Goal: Use online tool/utility: Use online tool/utility

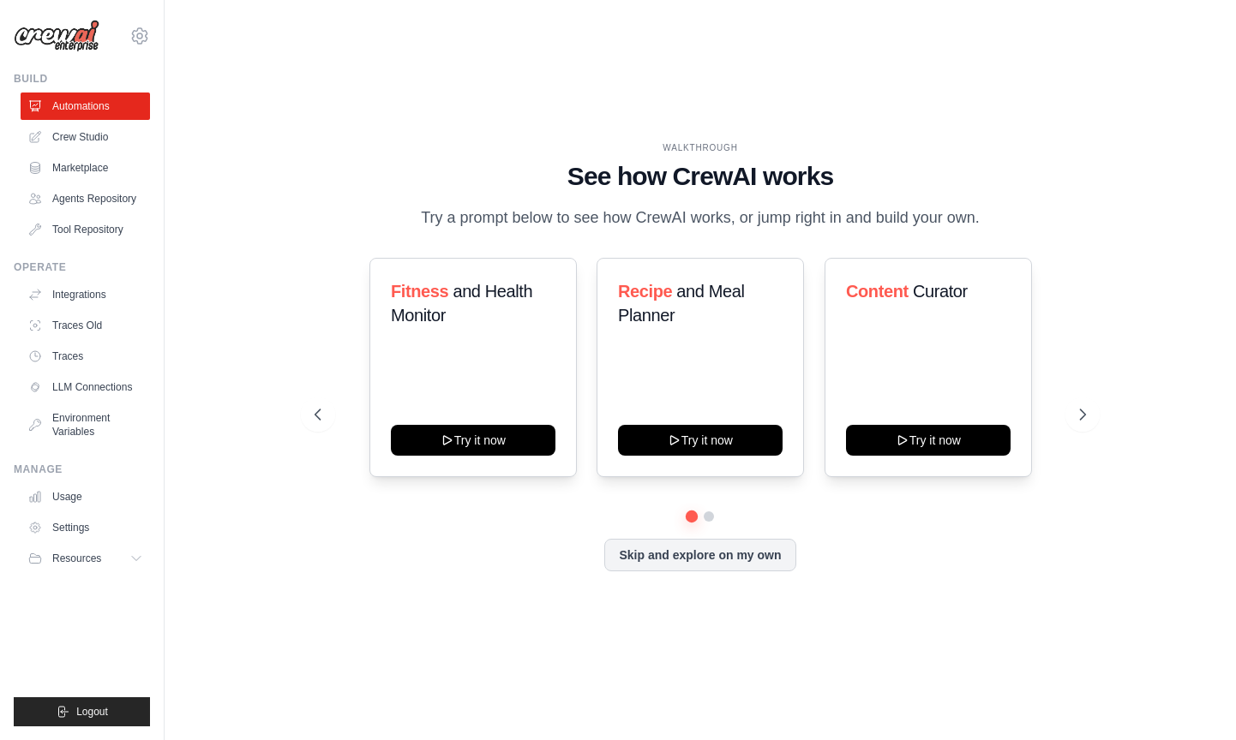
click at [550, 207] on p "Try a prompt below to see how CrewAI works, or jump right in and build your own." at bounding box center [700, 218] width 576 height 25
click at [1074, 426] on button at bounding box center [1082, 415] width 34 height 34
click at [317, 421] on icon at bounding box center [316, 414] width 17 height 17
click at [1078, 432] on button at bounding box center [1082, 415] width 34 height 34
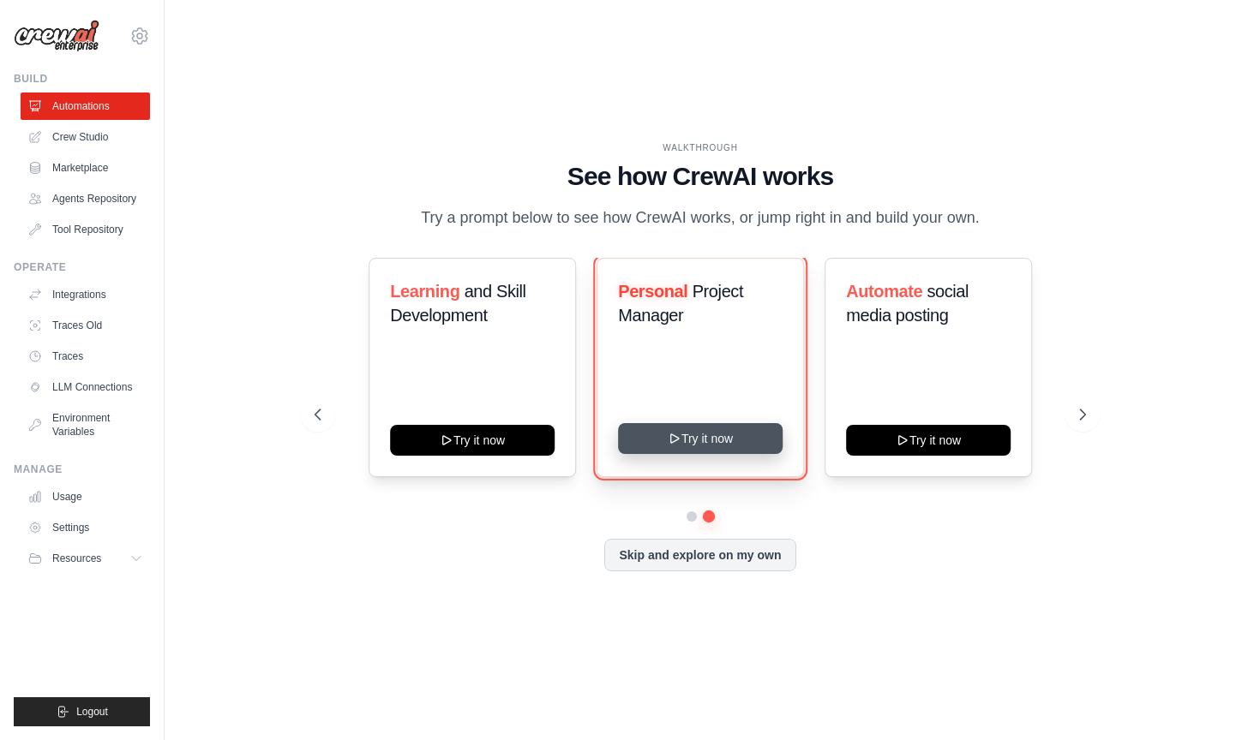
click at [691, 444] on button "Try it now" at bounding box center [700, 438] width 165 height 31
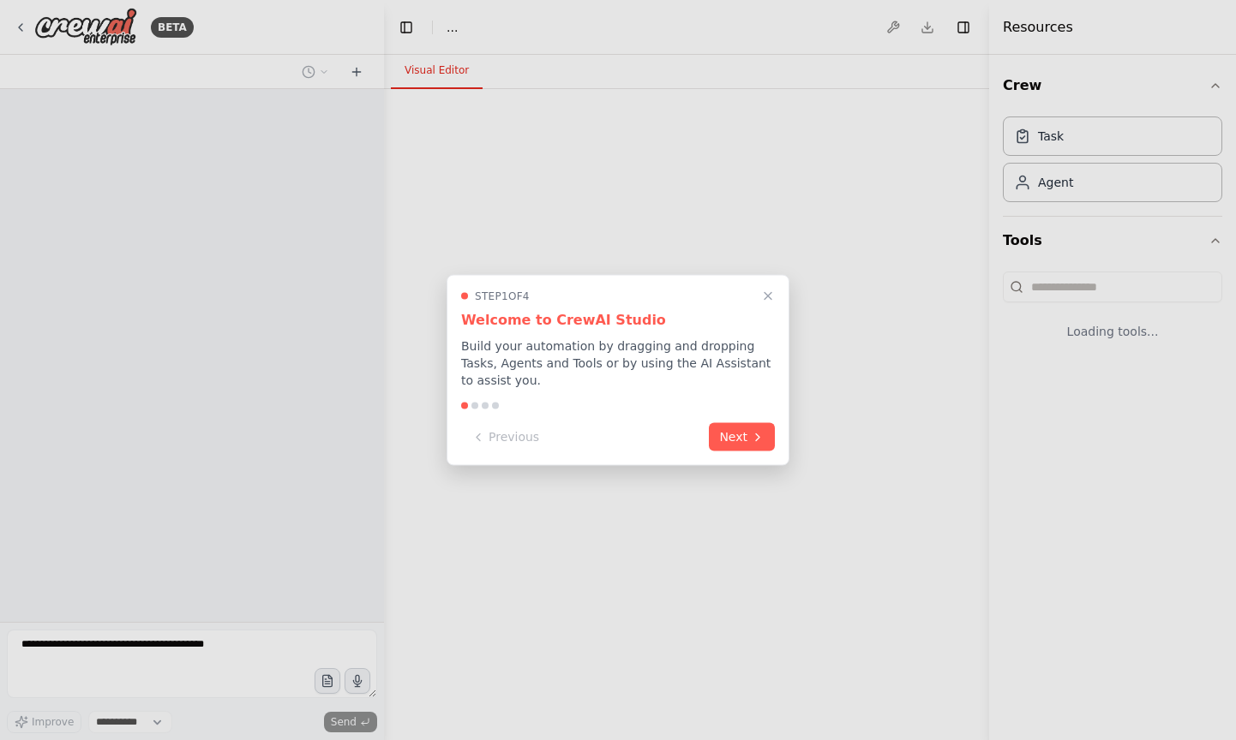
select select "****"
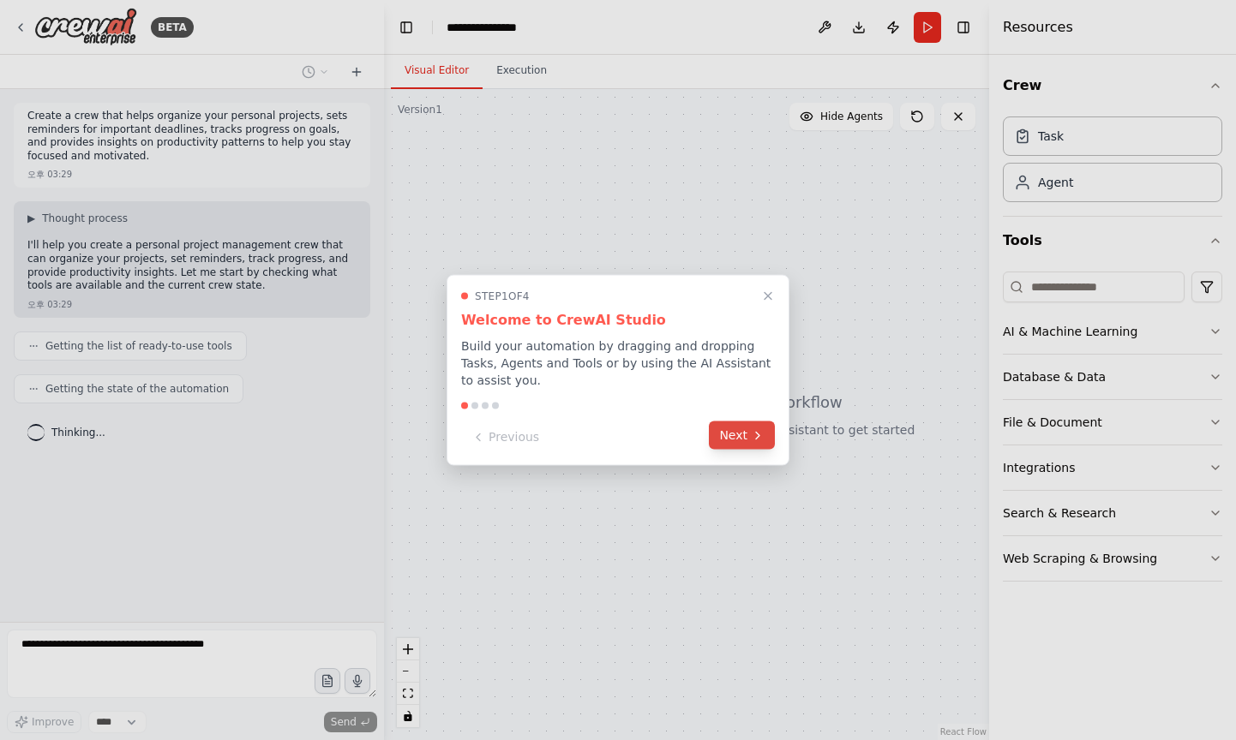
click at [753, 434] on icon at bounding box center [758, 435] width 14 height 14
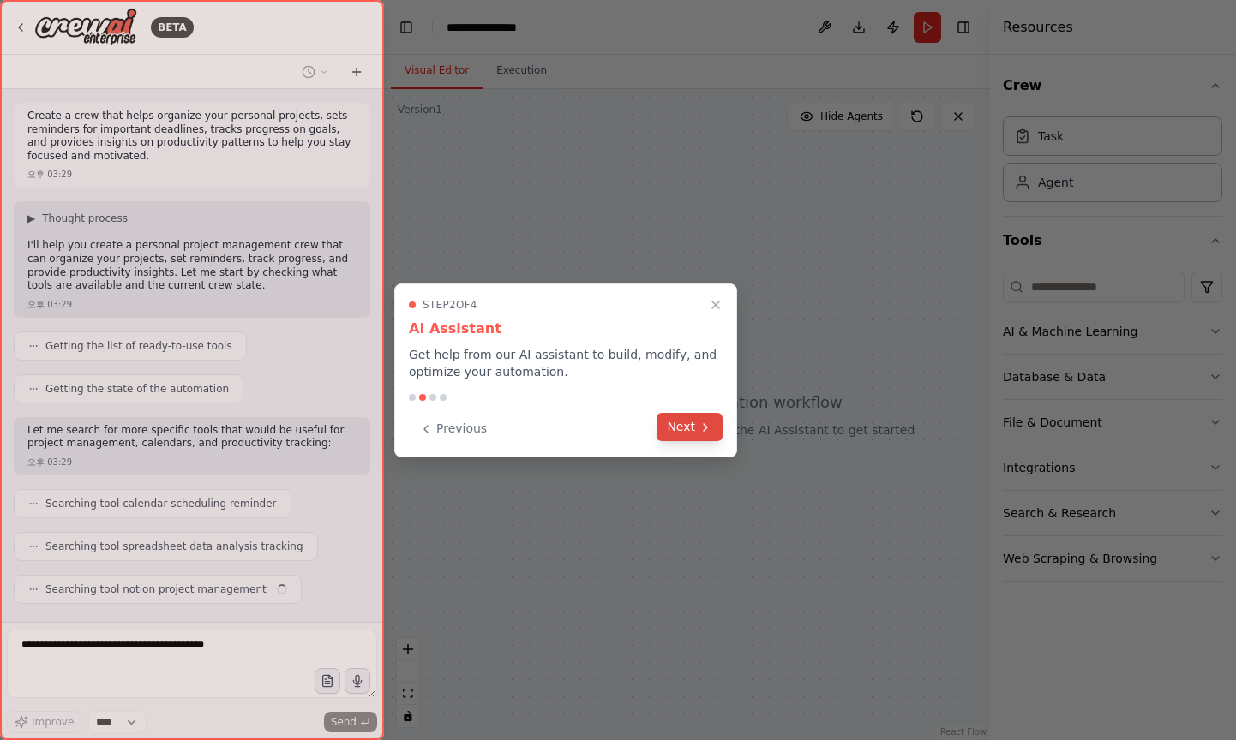
scroll to position [39, 0]
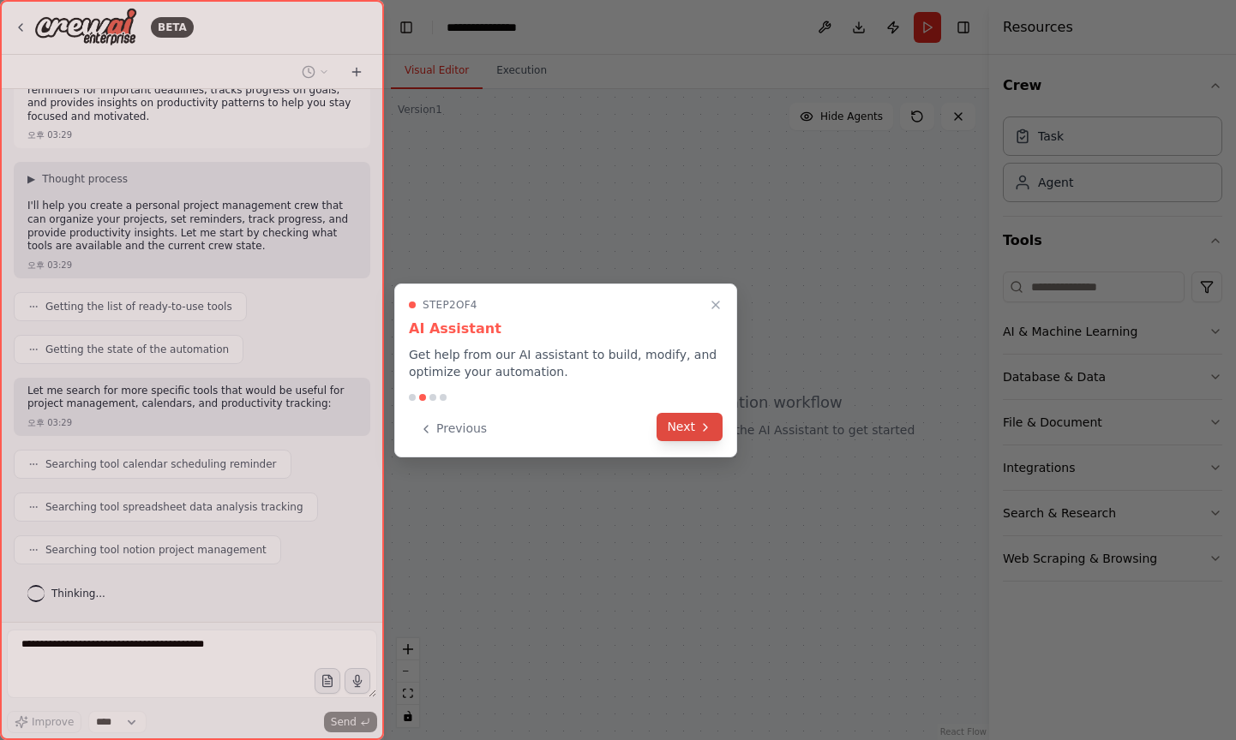
click at [691, 431] on button "Next" at bounding box center [689, 427] width 66 height 28
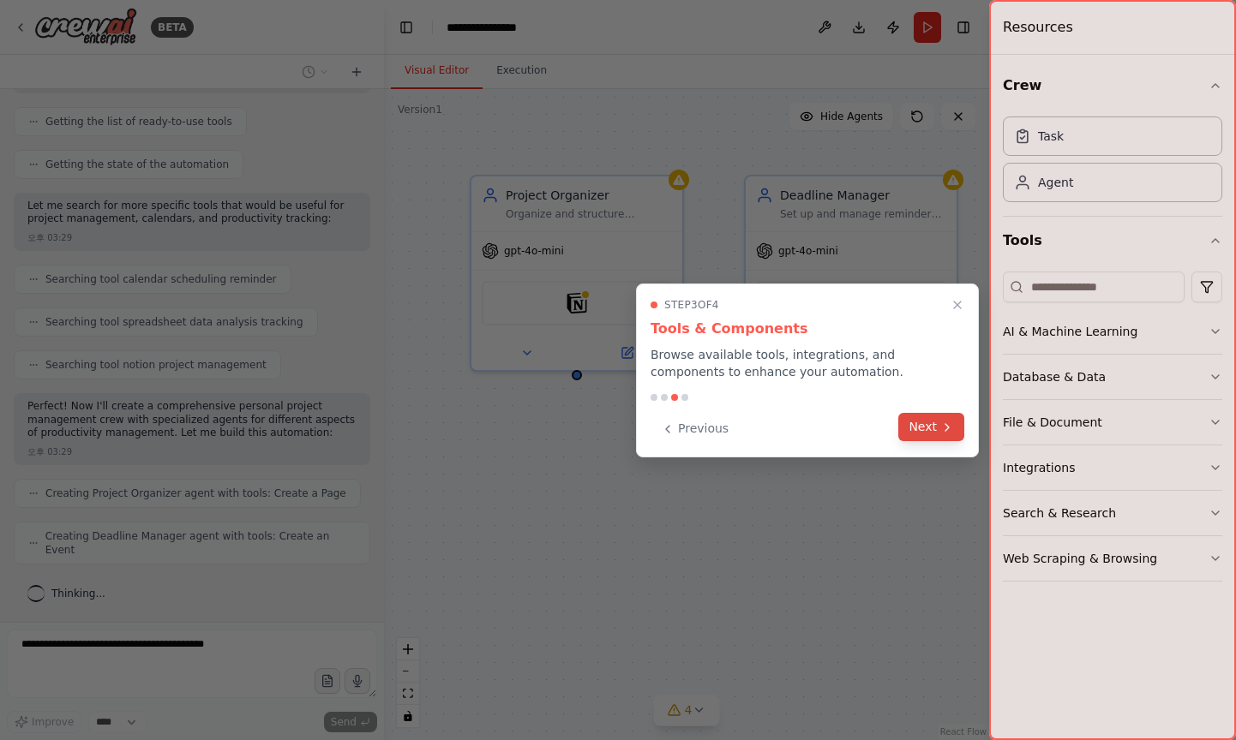
scroll to position [211, 0]
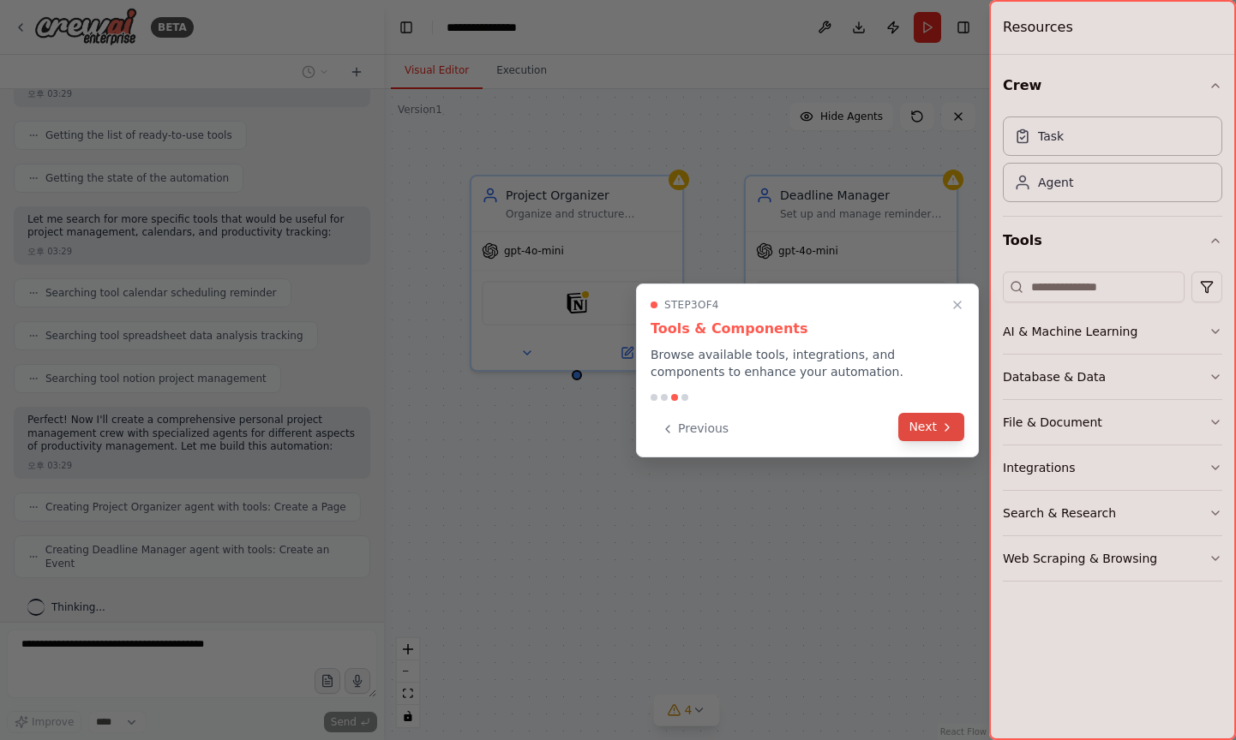
click at [949, 426] on icon at bounding box center [947, 428] width 14 height 14
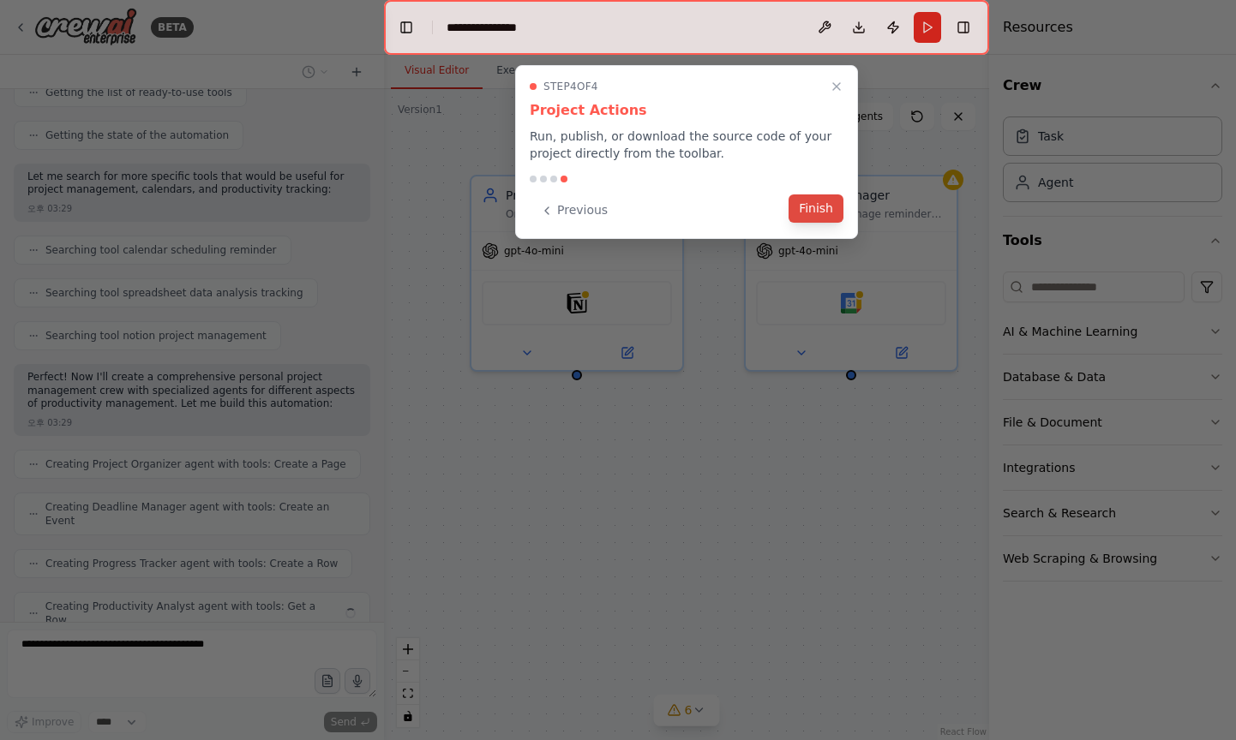
scroll to position [296, 0]
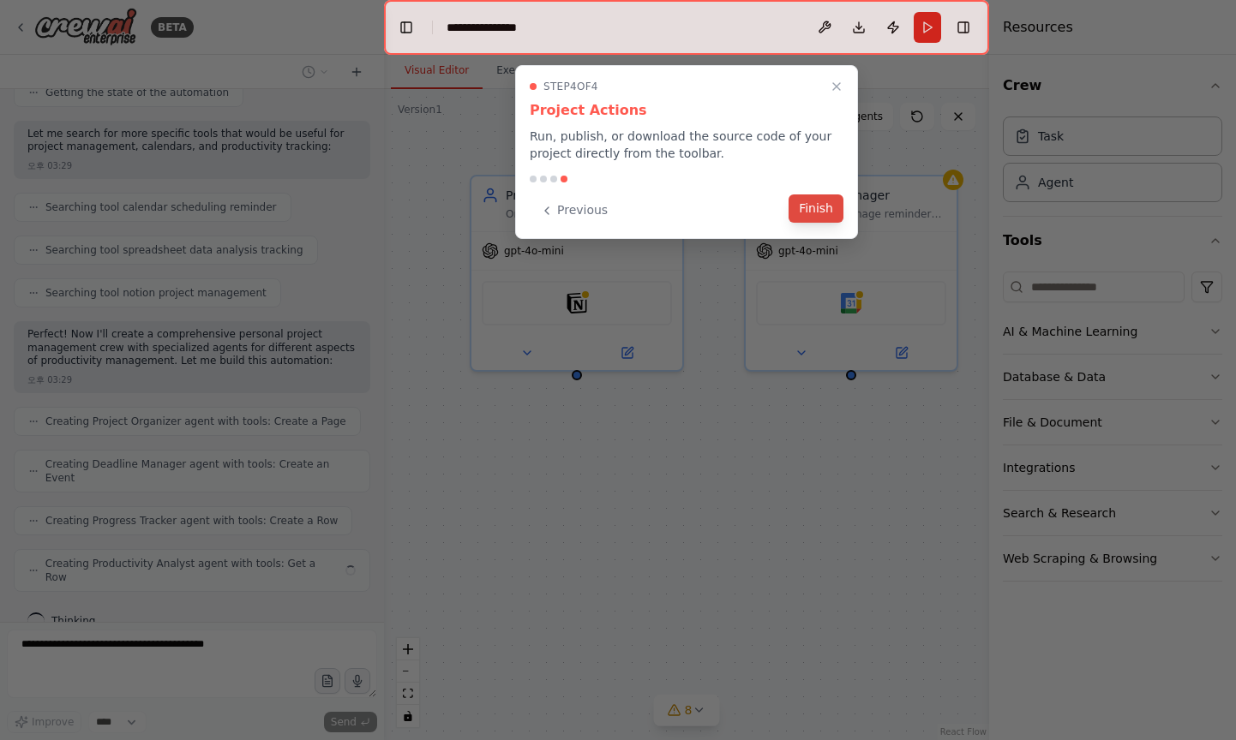
click at [817, 208] on button "Finish" at bounding box center [815, 209] width 55 height 28
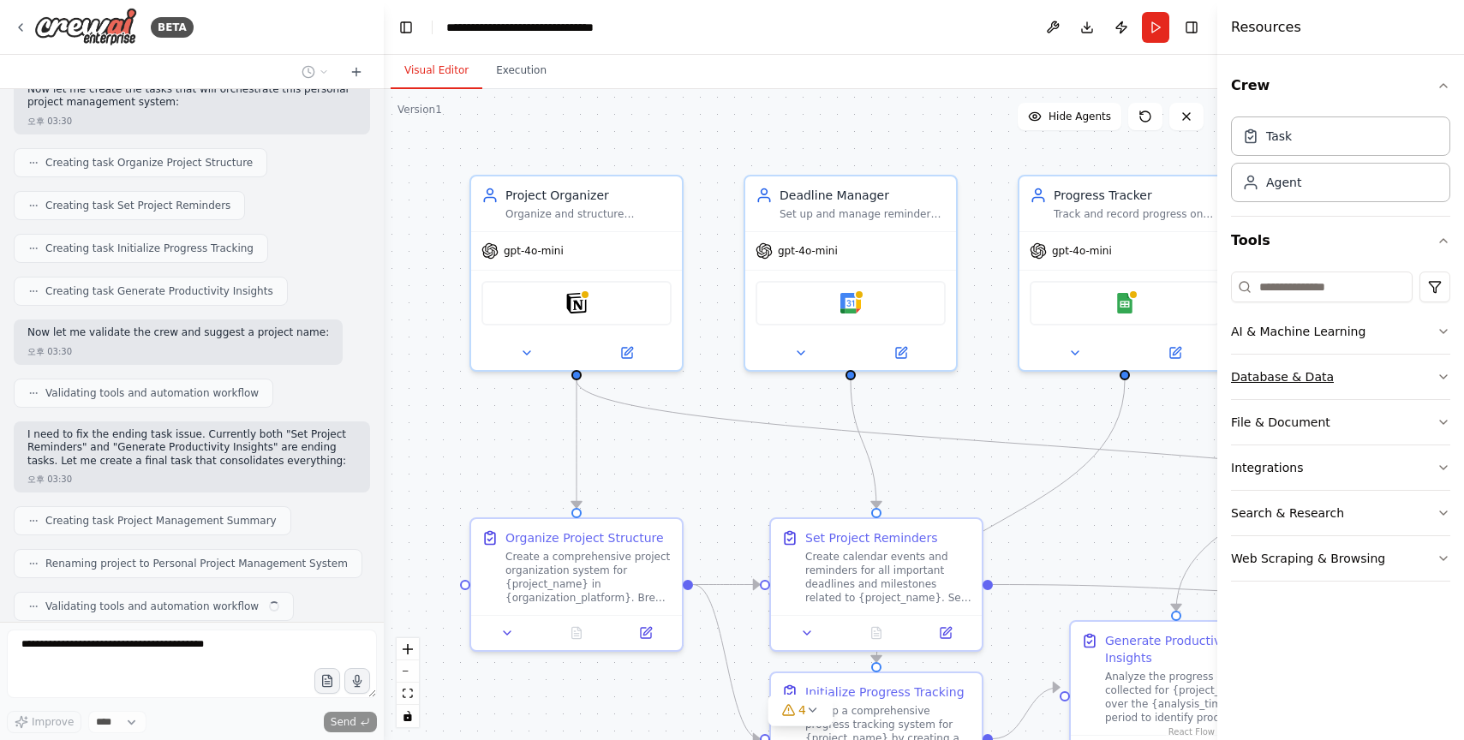
scroll to position [855, 0]
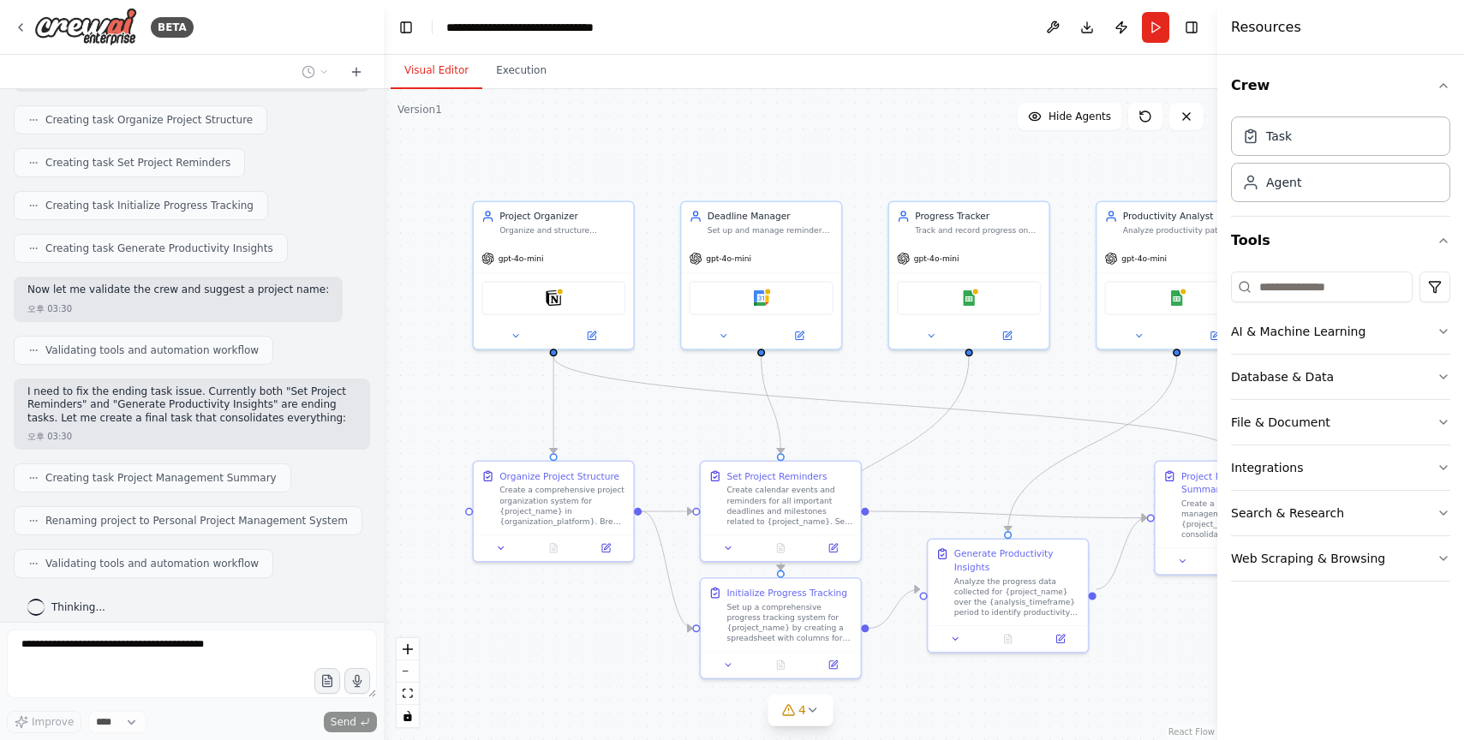
drag, startPoint x: 578, startPoint y: 440, endPoint x: 460, endPoint y: 398, distance: 125.8
click at [460, 398] on div ".deletable-edge-delete-btn { width: 20px; height: 20px; border: 0px solid #ffff…" at bounding box center [801, 414] width 834 height 651
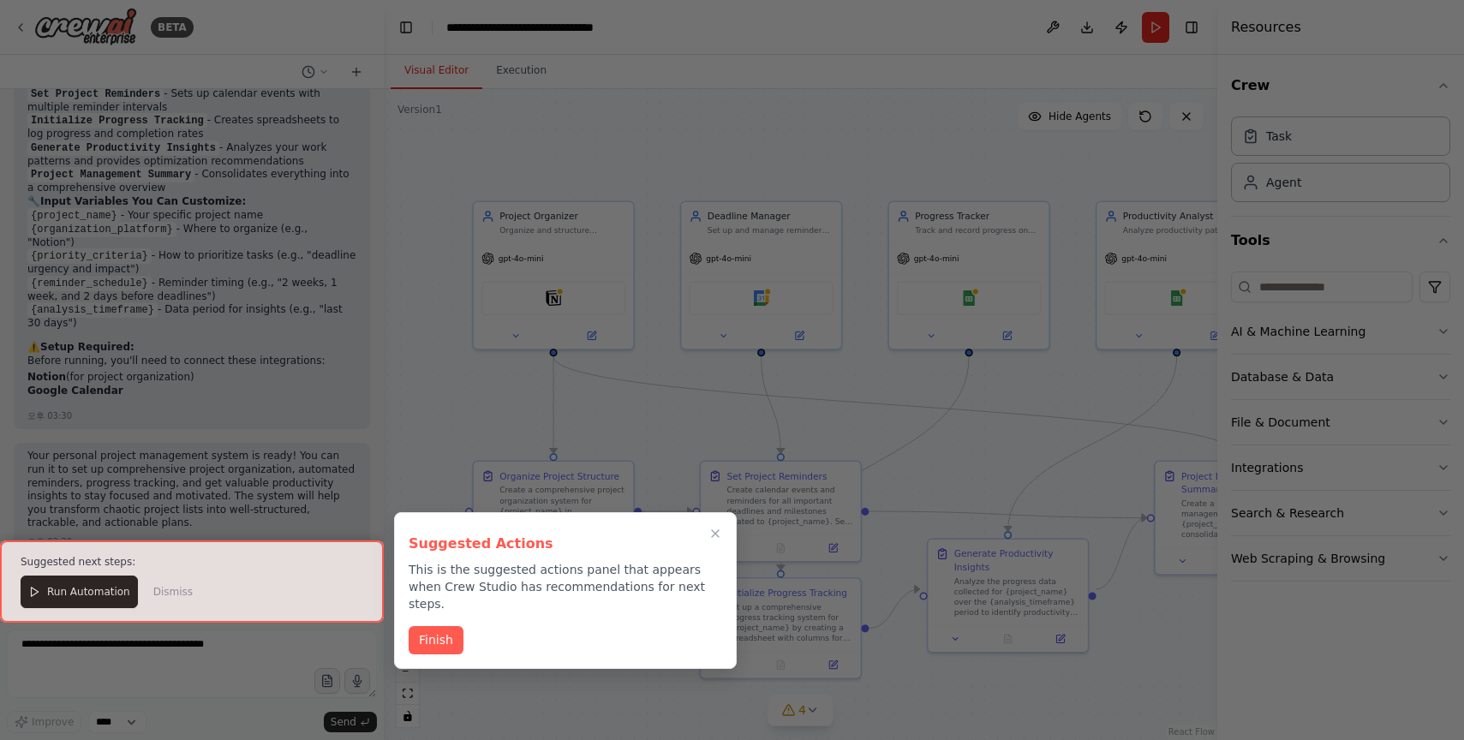
scroll to position [1588, 0]
click at [430, 625] on button "Finish" at bounding box center [436, 639] width 55 height 28
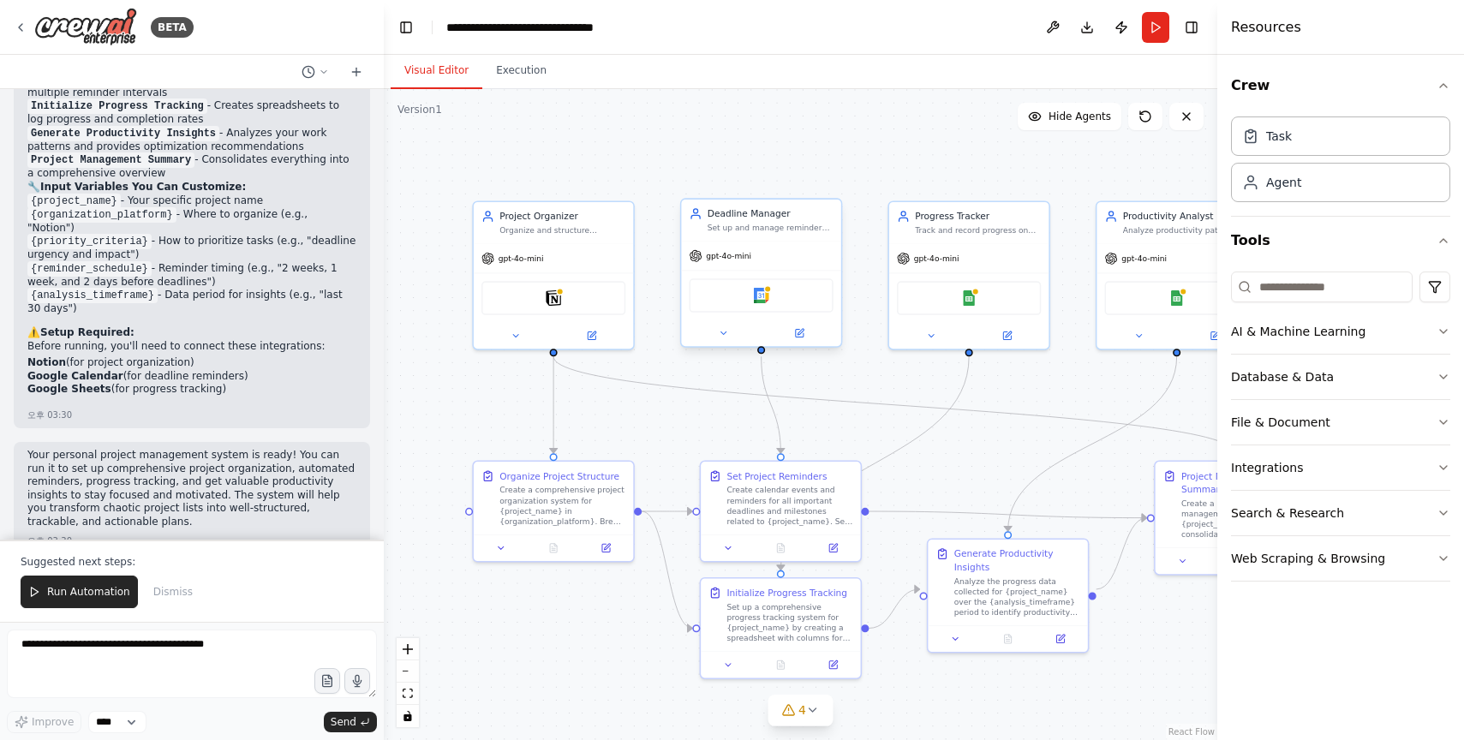
click at [785, 230] on div "Set up and manage reminders for important deadlines by creating calendar events…" at bounding box center [771, 228] width 126 height 10
click at [713, 152] on div ".deletable-edge-delete-btn { width: 20px; height: 20px; border: 0px solid #ffff…" at bounding box center [801, 414] width 834 height 651
click at [721, 334] on icon at bounding box center [723, 333] width 10 height 10
click at [748, 223] on div "Set up and manage reminders for important deadlines by creating calendar events…" at bounding box center [771, 228] width 126 height 10
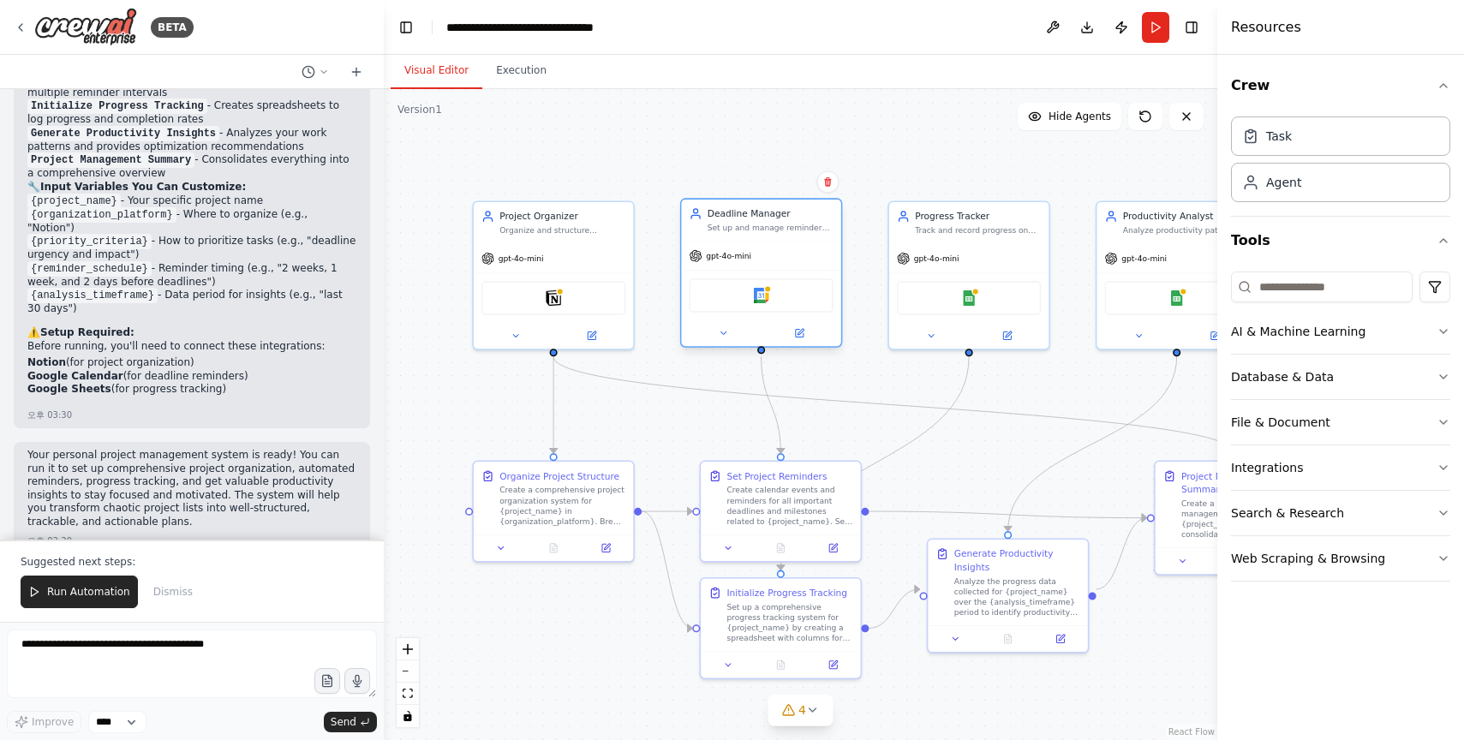
click at [748, 223] on div "Set up and manage reminders for important deadlines by creating calendar events…" at bounding box center [771, 228] width 126 height 10
drag, startPoint x: 748, startPoint y: 223, endPoint x: 740, endPoint y: 236, distance: 15.7
click at [740, 236] on div "Deadline Manager Set up and manage reminders for important deadlines by creatin…" at bounding box center [760, 221] width 159 height 42
click at [805, 334] on icon at bounding box center [799, 333] width 10 height 10
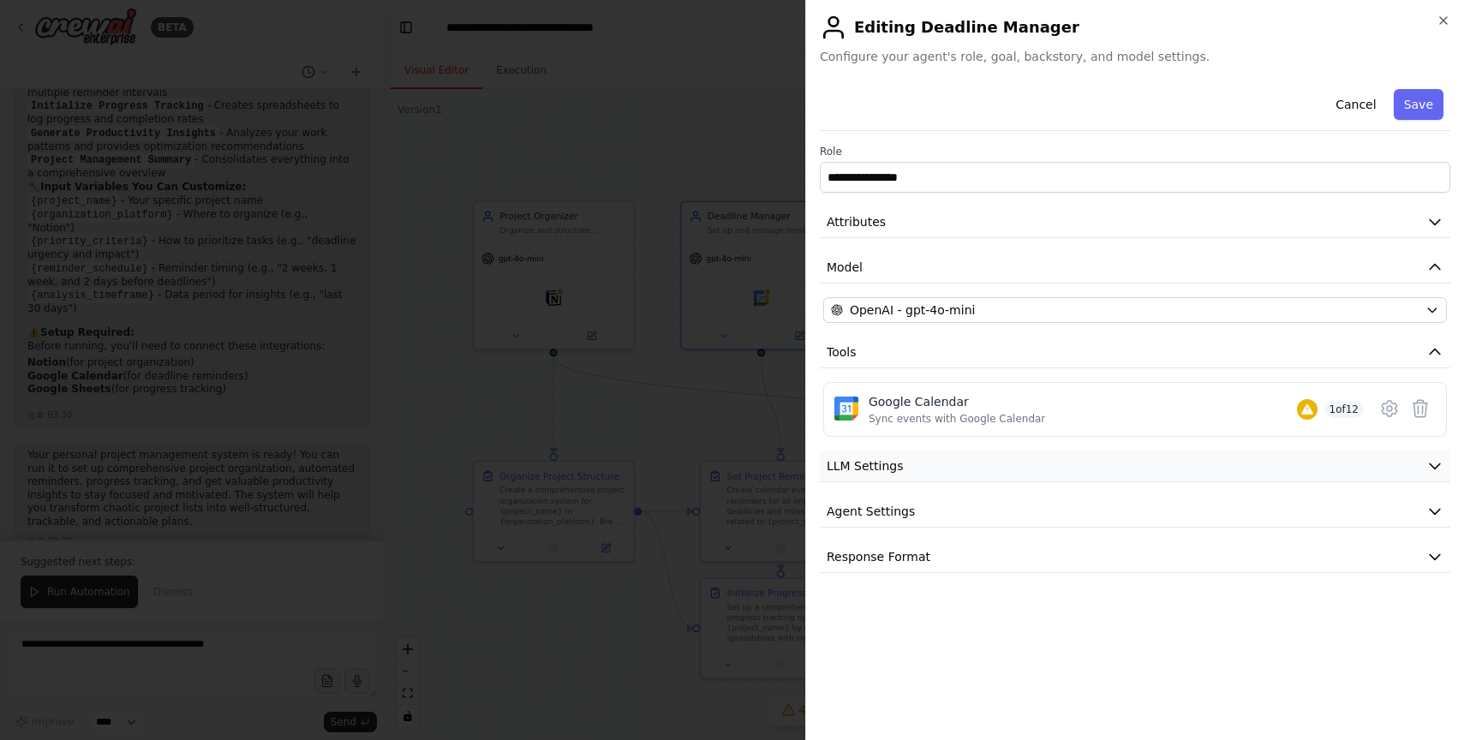
click at [1235, 458] on icon "button" at bounding box center [1435, 466] width 17 height 17
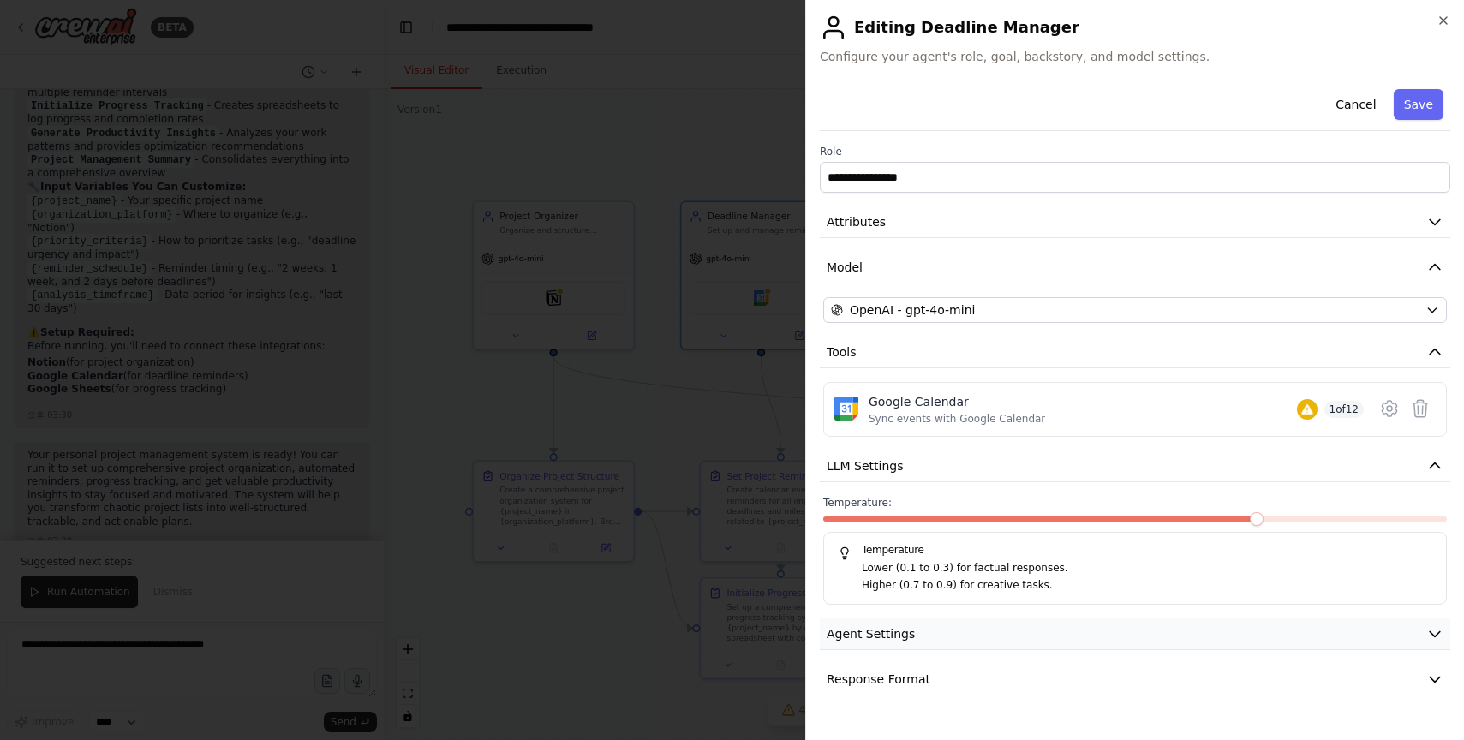
click at [1235, 627] on icon "button" at bounding box center [1435, 633] width 17 height 17
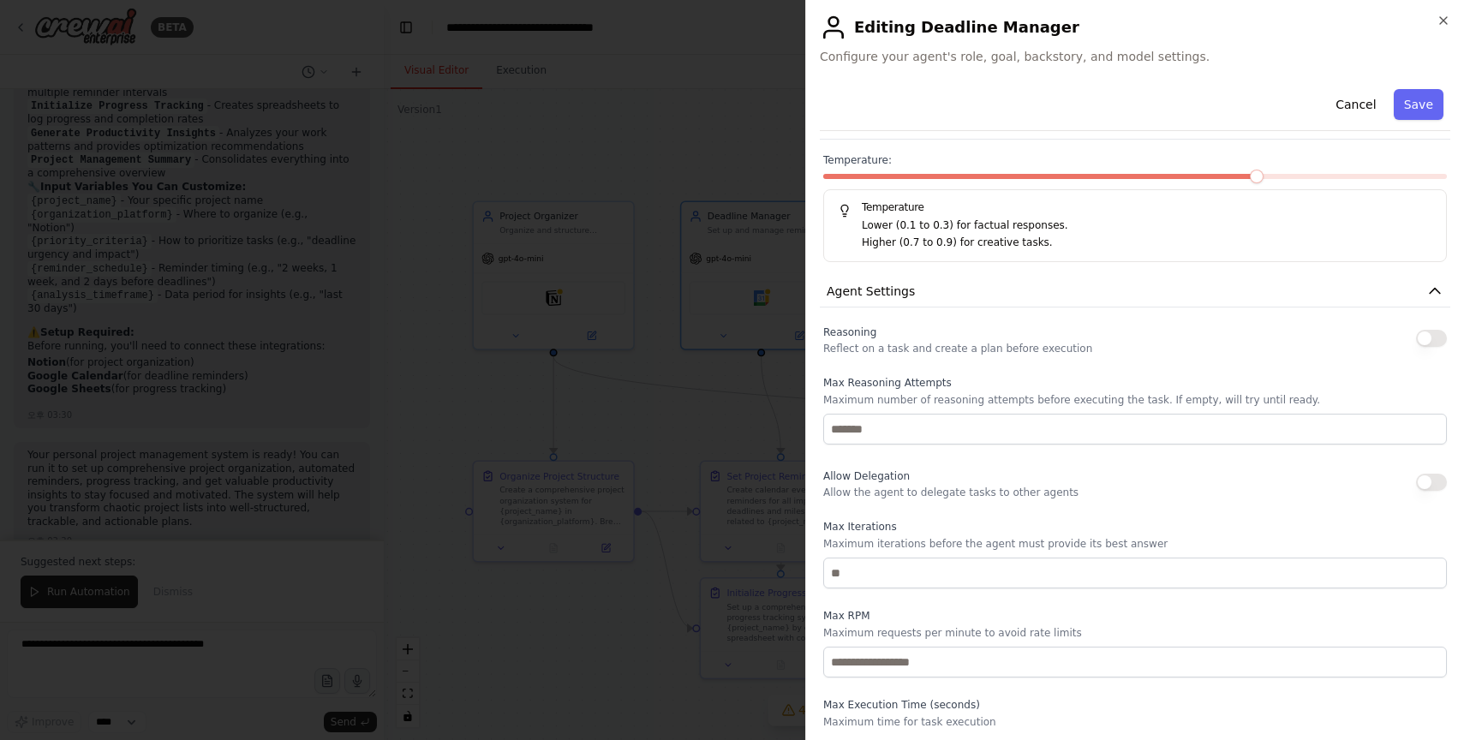
scroll to position [171, 0]
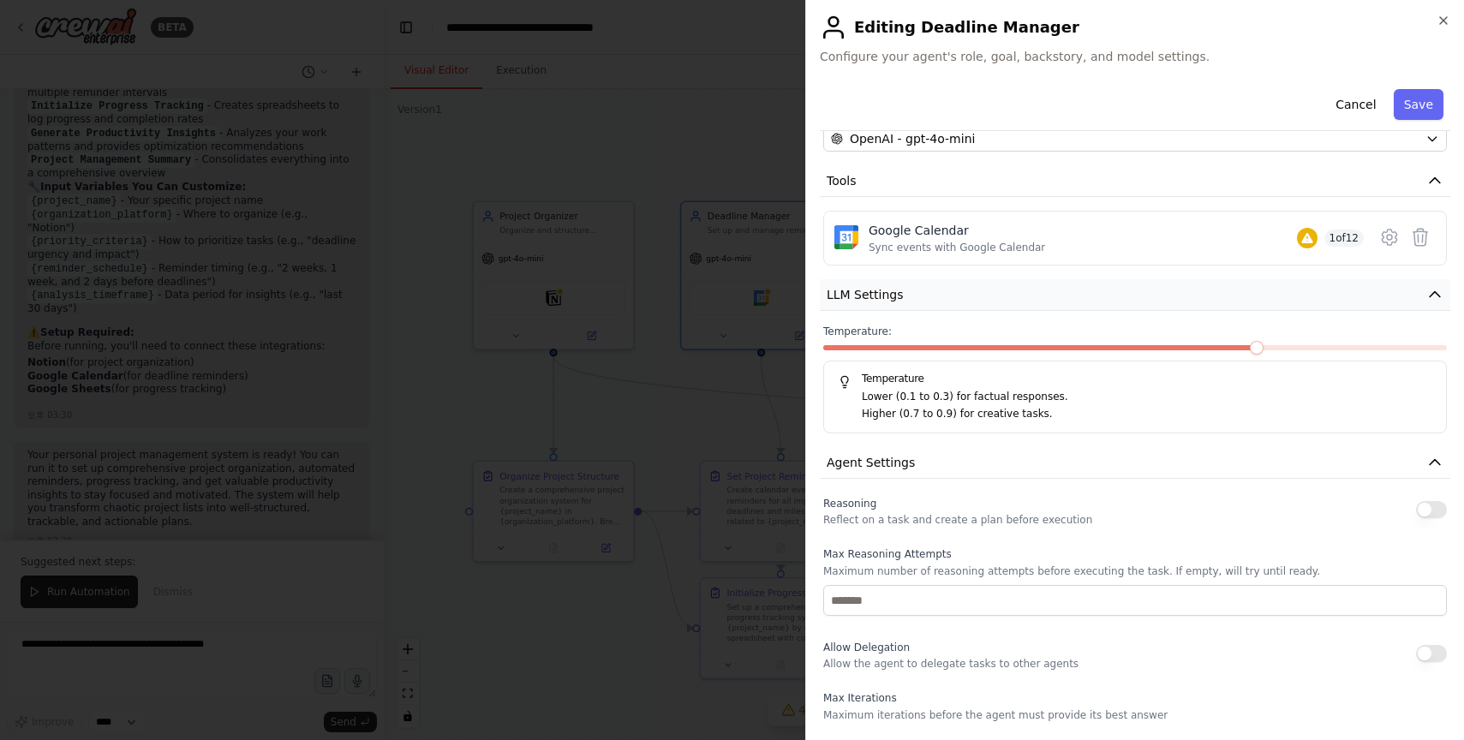
click at [1235, 290] on icon "button" at bounding box center [1435, 294] width 17 height 17
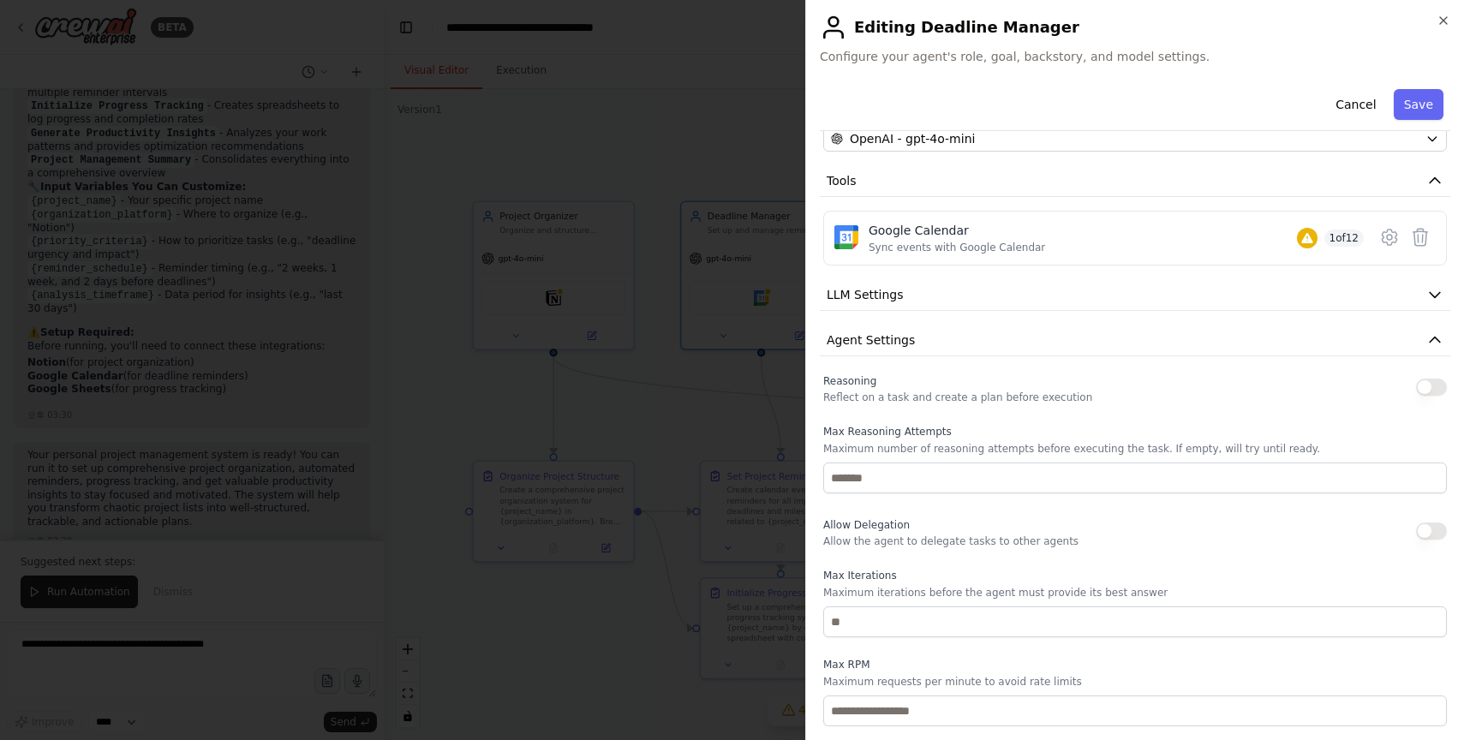
scroll to position [320, 0]
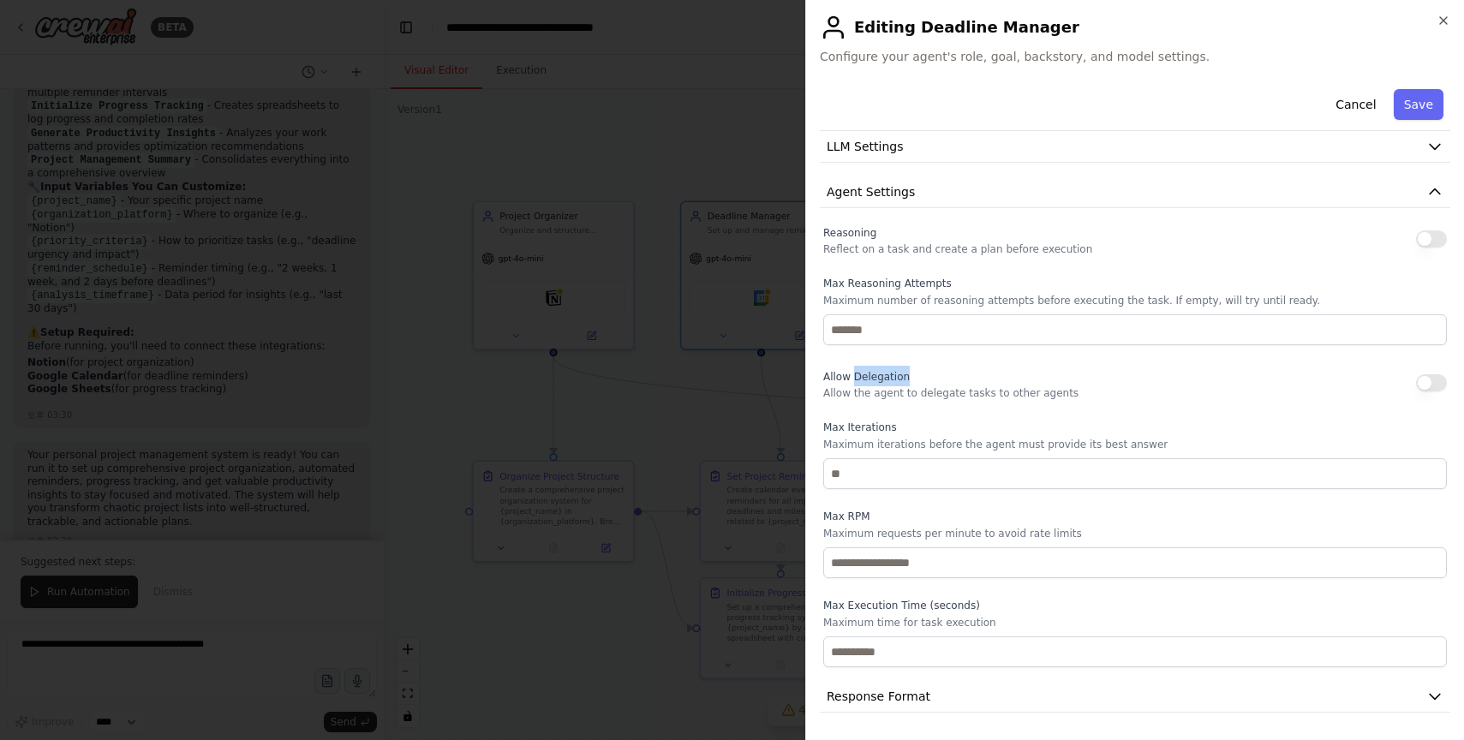
drag, startPoint x: 853, startPoint y: 375, endPoint x: 903, endPoint y: 392, distance: 53.1
click at [903, 376] on span "Allow Delegation" at bounding box center [866, 377] width 87 height 12
click at [923, 392] on p "Allow the agent to delegate tasks to other agents" at bounding box center [950, 393] width 255 height 14
click at [1235, 389] on div "Allow Delegation Allow the agent to delegate tasks to other agents" at bounding box center [1135, 383] width 624 height 34
click at [891, 444] on p "Maximum iterations before the agent must provide its best answer" at bounding box center [1135, 445] width 624 height 14
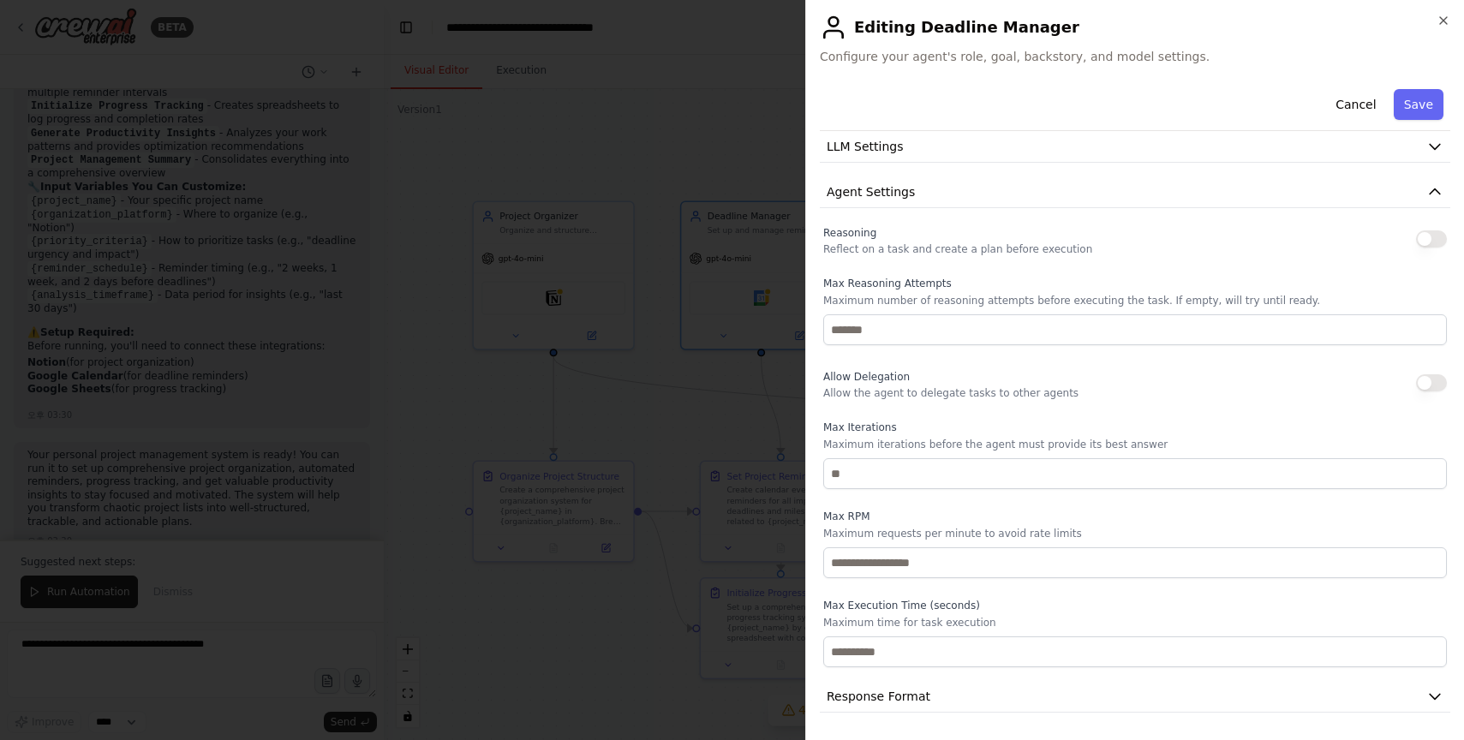
click at [924, 536] on p "Maximum requests per minute to avoid rate limits" at bounding box center [1135, 534] width 624 height 14
click at [895, 537] on p "Maximum requests per minute to avoid rate limits" at bounding box center [1135, 534] width 624 height 14
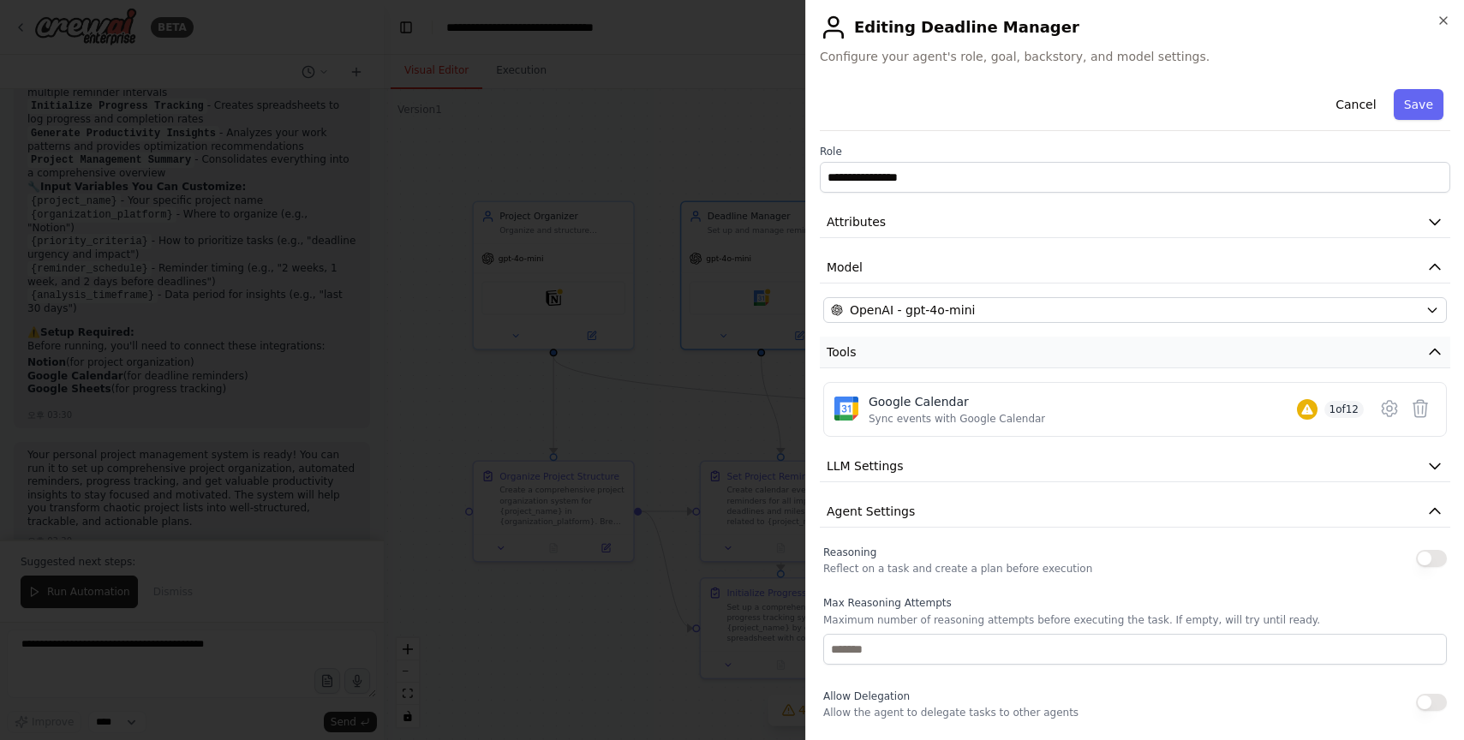
click at [1235, 356] on button "Tools" at bounding box center [1135, 353] width 631 height 32
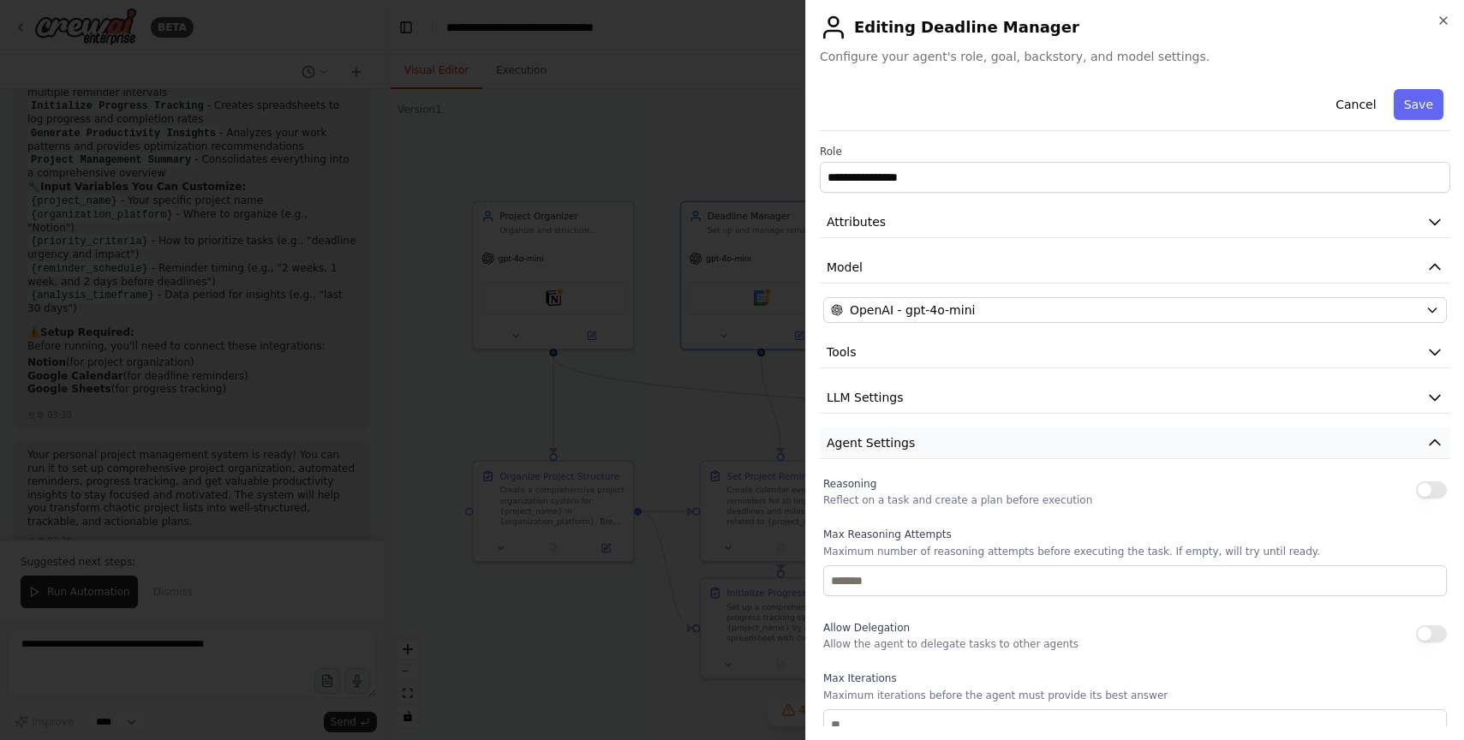
click at [1235, 444] on icon "button" at bounding box center [1435, 442] width 17 height 17
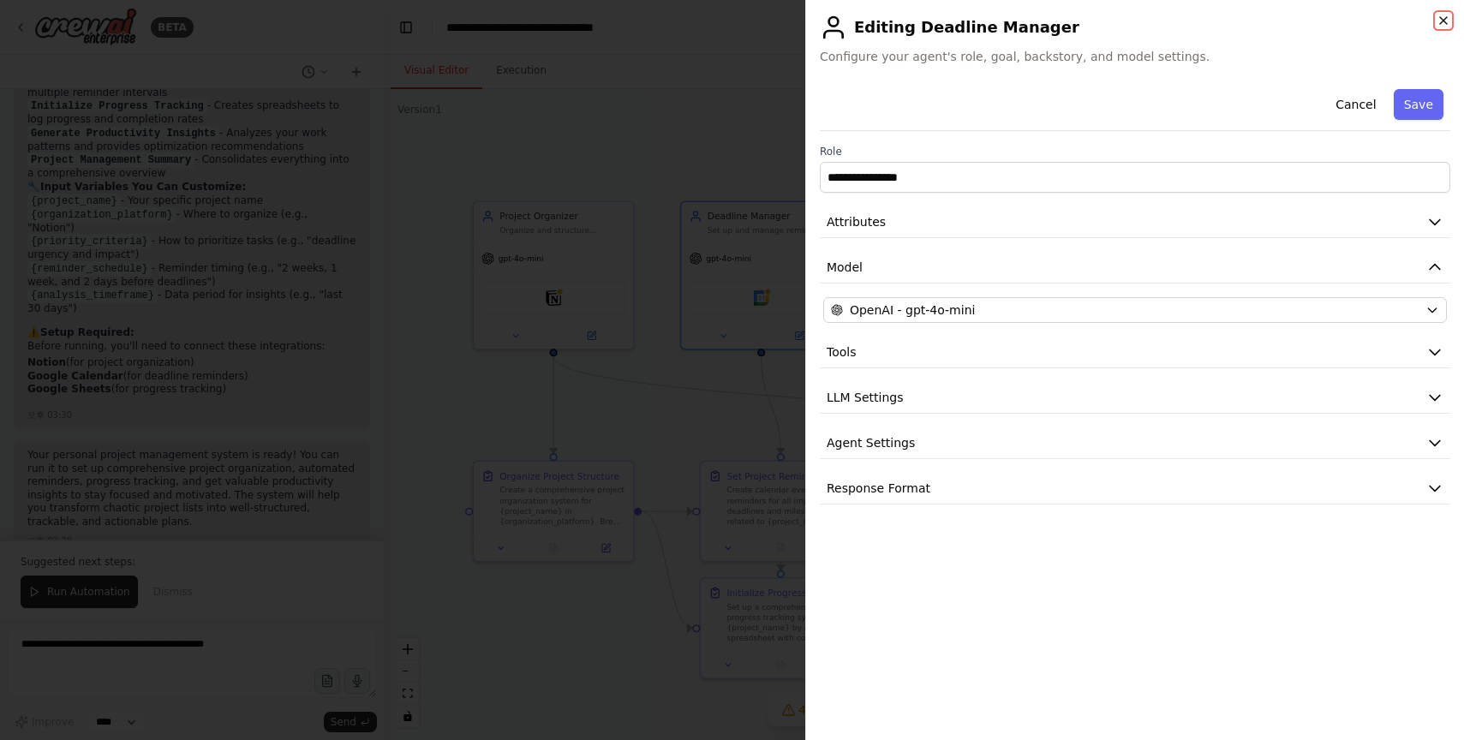
click at [1235, 19] on icon "button" at bounding box center [1443, 20] width 7 height 7
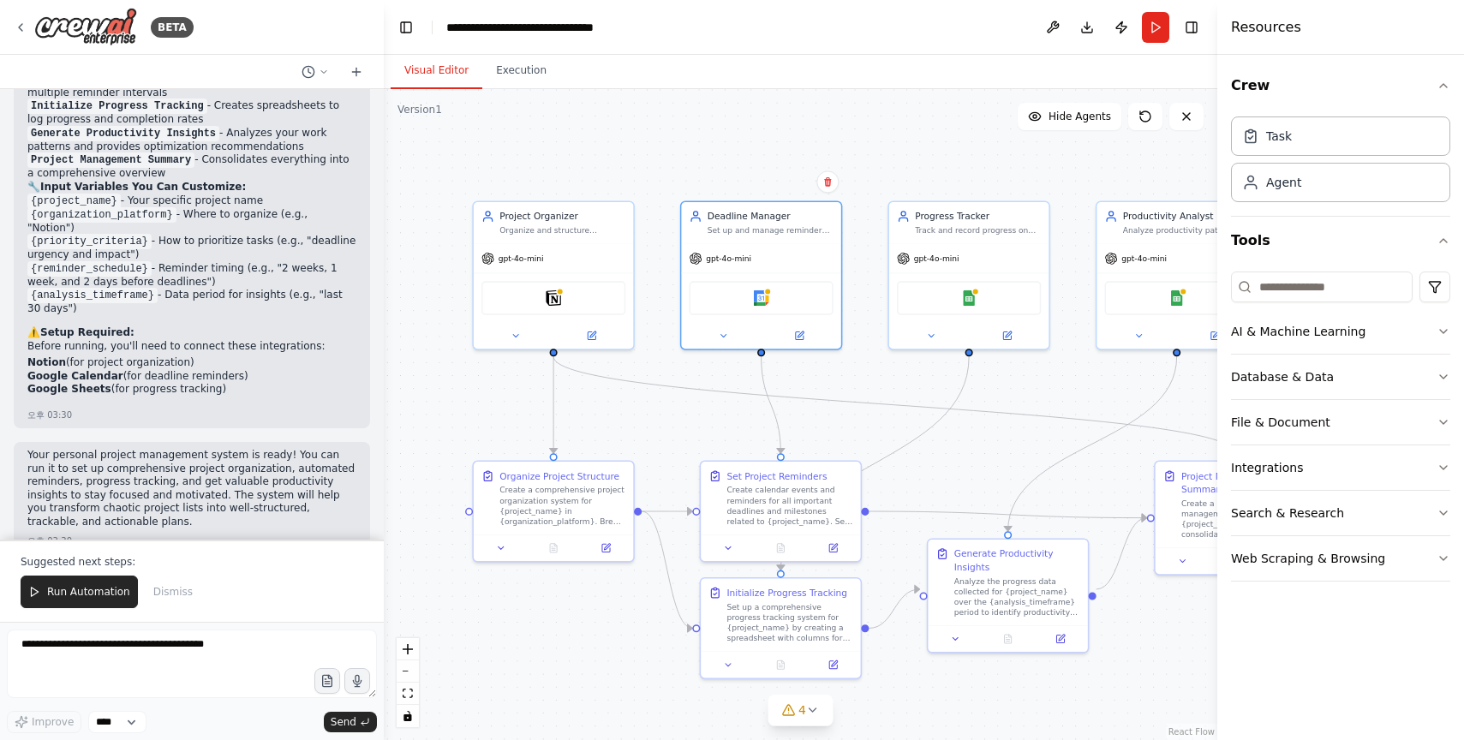
click at [899, 141] on div ".deletable-edge-delete-btn { width: 20px; height: 20px; border: 0px solid #ffff…" at bounding box center [801, 414] width 834 height 651
click at [580, 482] on div "Organize Project Structure Create a comprehensive project organization system f…" at bounding box center [563, 495] width 126 height 57
click at [604, 554] on div at bounding box center [553, 545] width 159 height 27
click at [610, 550] on icon at bounding box center [606, 546] width 10 height 10
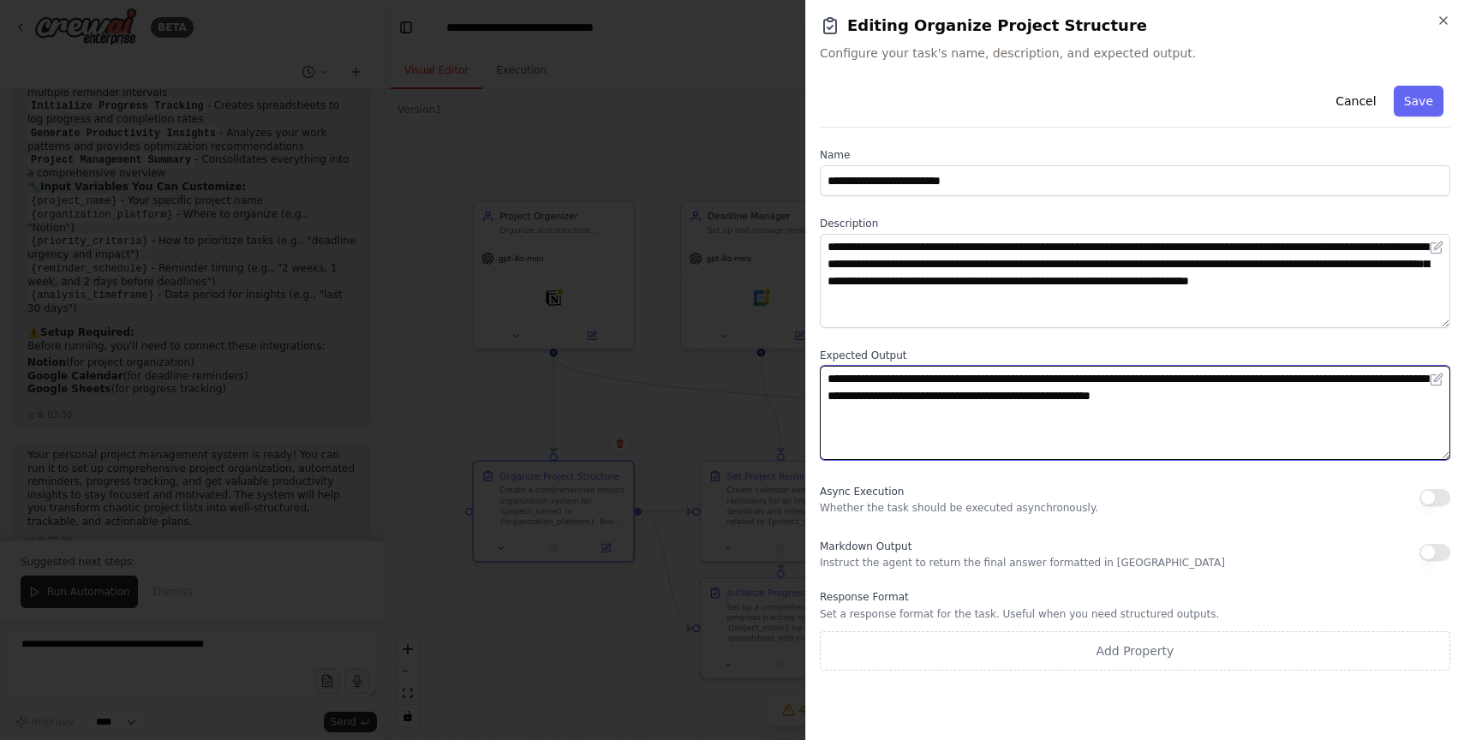
click at [1235, 399] on textarea "**********" at bounding box center [1135, 413] width 631 height 94
click at [911, 383] on textarea "**********" at bounding box center [1135, 413] width 631 height 94
click at [973, 386] on textarea "**********" at bounding box center [1135, 413] width 631 height 94
click at [1009, 386] on textarea "**********" at bounding box center [1135, 413] width 631 height 94
click at [1086, 380] on textarea "**********" at bounding box center [1135, 413] width 631 height 94
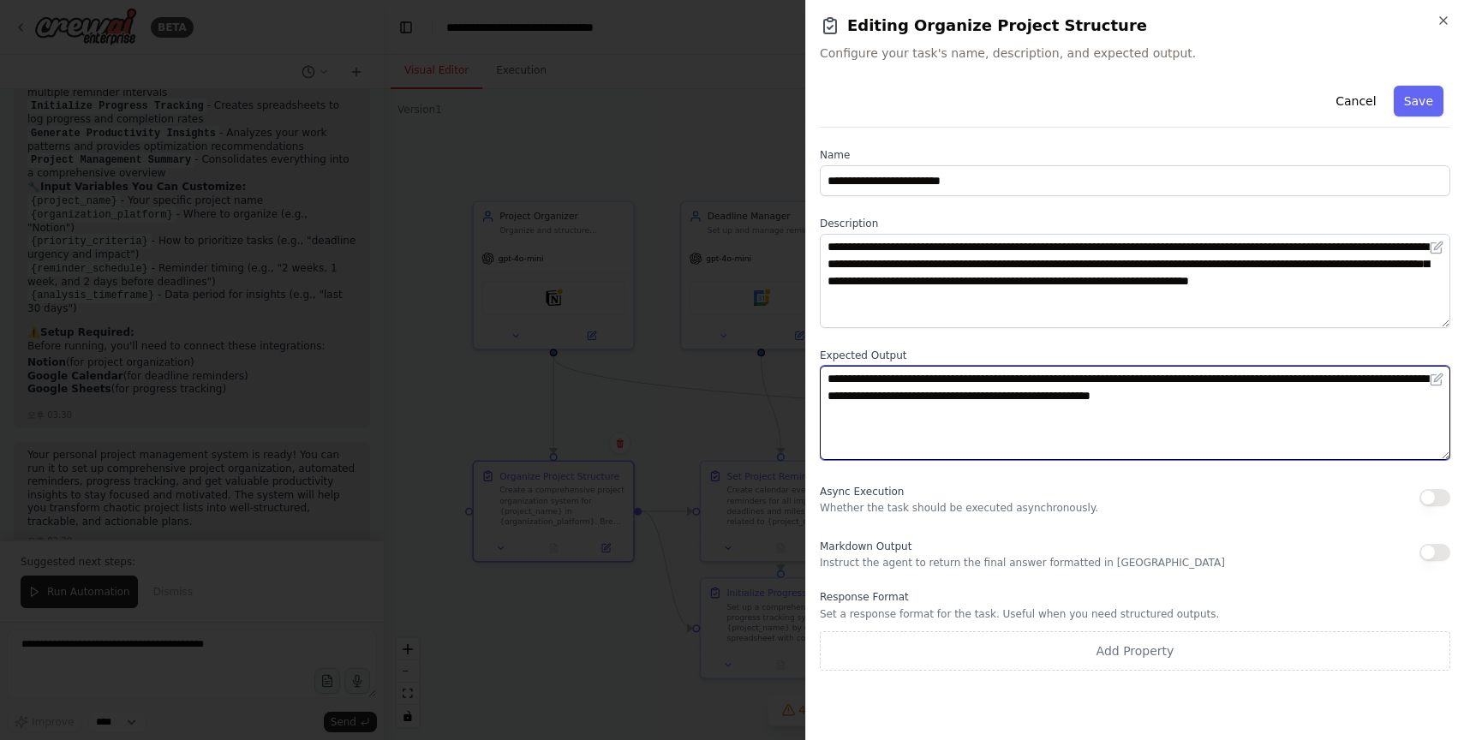
click at [1158, 385] on textarea "**********" at bounding box center [1135, 413] width 631 height 94
click at [1235, 383] on textarea "**********" at bounding box center [1135, 413] width 631 height 94
click at [1235, 422] on textarea "**********" at bounding box center [1135, 413] width 631 height 94
click at [1098, 443] on textarea "**********" at bounding box center [1135, 413] width 631 height 94
click at [1086, 392] on textarea "**********" at bounding box center [1135, 413] width 631 height 94
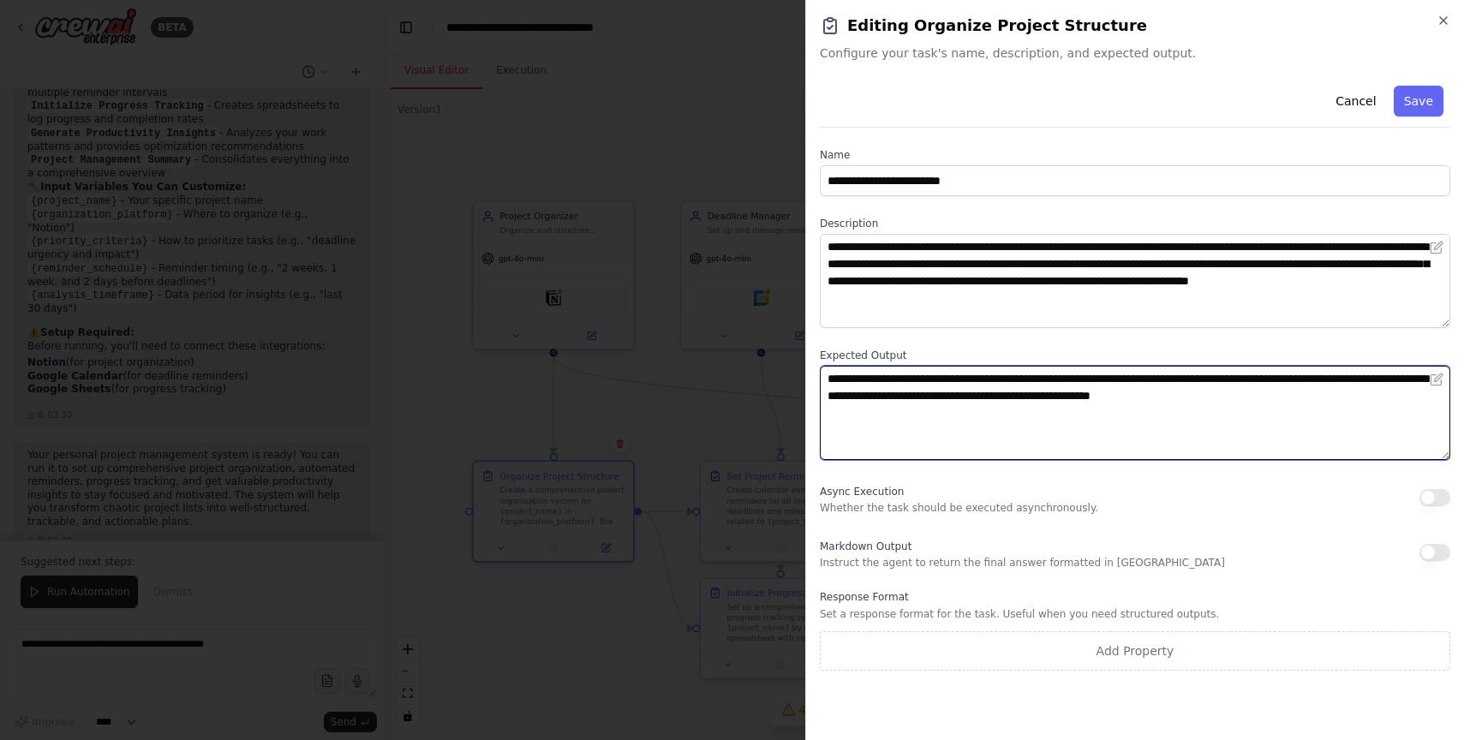
click at [1086, 382] on textarea "**********" at bounding box center [1135, 413] width 631 height 94
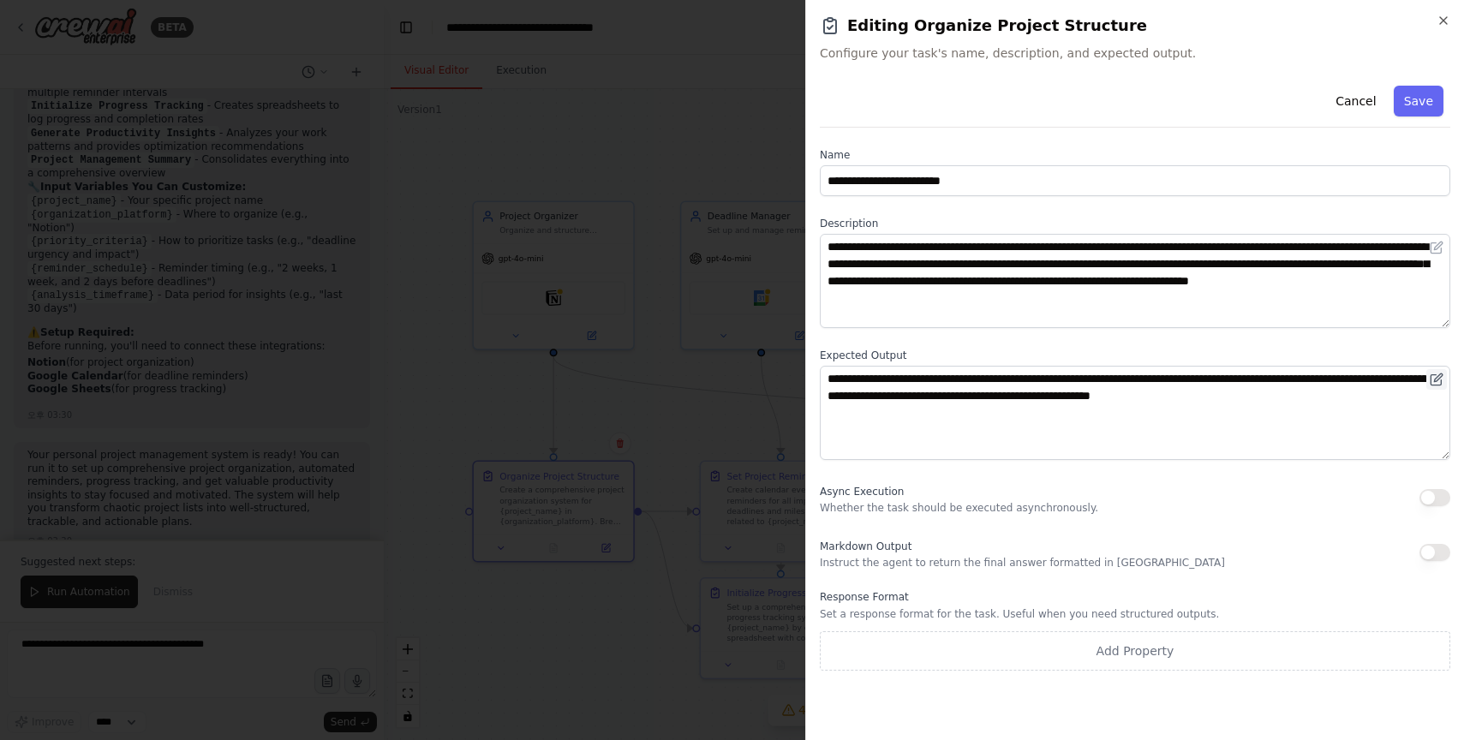
click at [1235, 372] on button at bounding box center [1437, 379] width 21 height 21
click at [1235, 382] on icon at bounding box center [1437, 380] width 14 height 14
click at [1235, 380] on icon at bounding box center [1437, 380] width 14 height 14
click at [1235, 452] on textarea "**********" at bounding box center [1135, 413] width 631 height 94
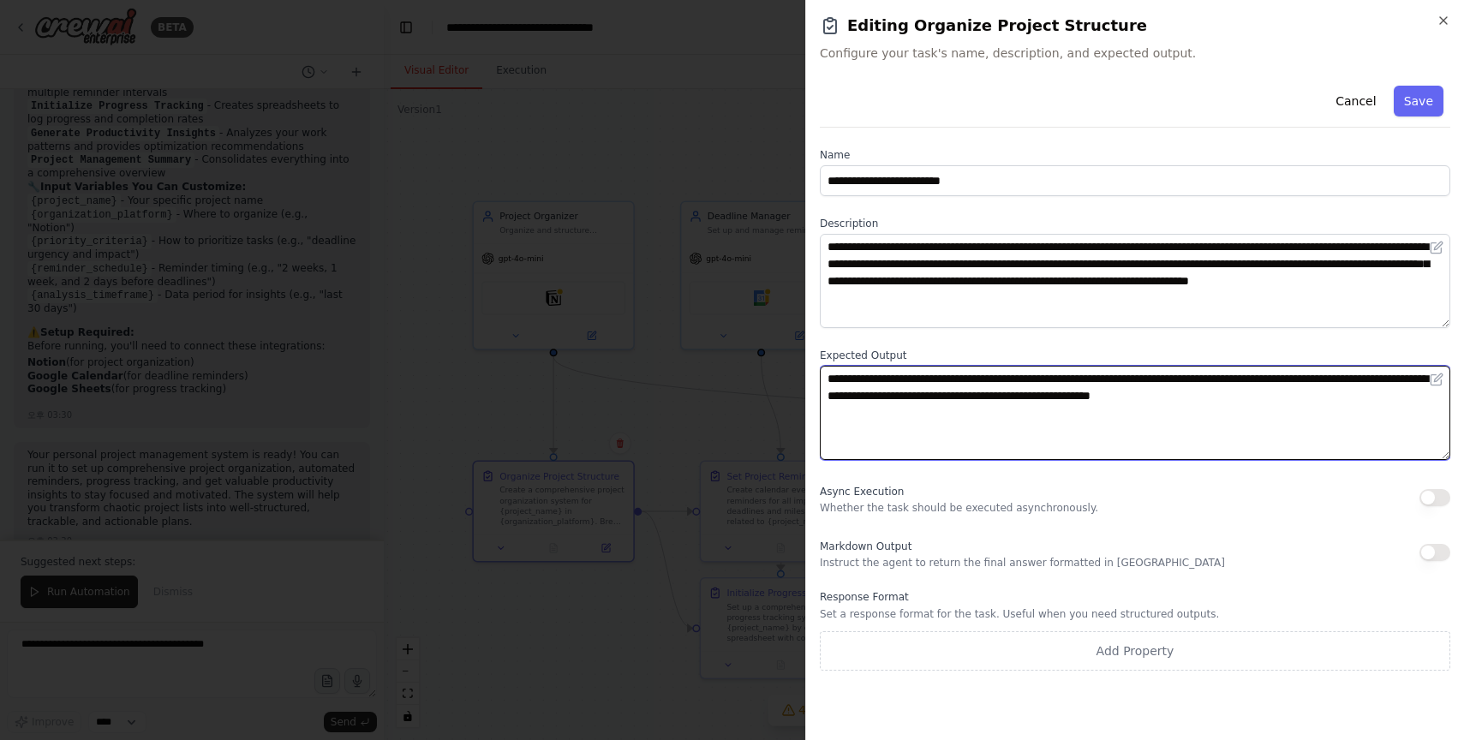
click at [1225, 396] on textarea "**********" at bounding box center [1135, 413] width 631 height 94
click at [1235, 414] on textarea "**********" at bounding box center [1135, 413] width 631 height 94
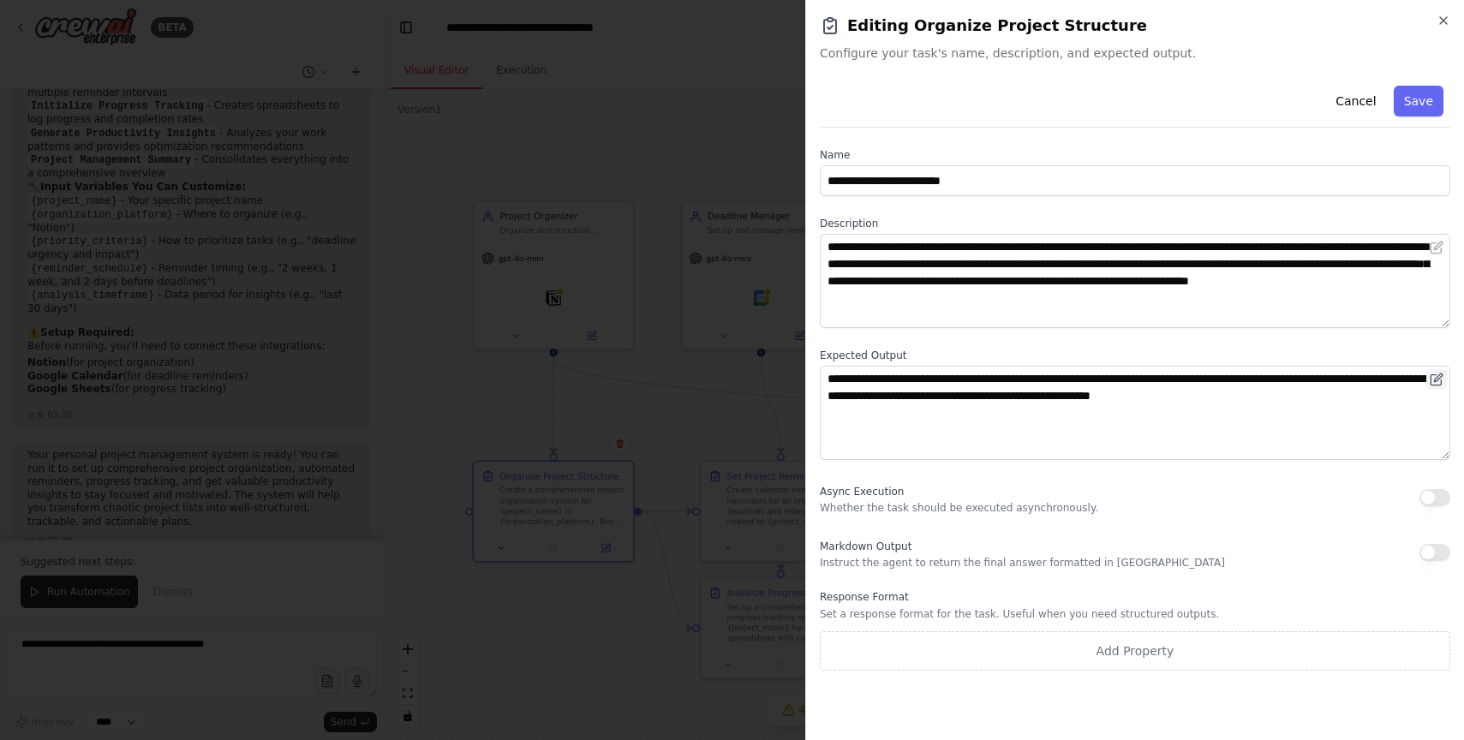
click at [1235, 380] on icon at bounding box center [1436, 380] width 10 height 10
drag, startPoint x: 883, startPoint y: 56, endPoint x: 1152, endPoint y: 56, distance: 269.0
click at [1152, 56] on span "Configure your task's name, description, and expected output." at bounding box center [1135, 53] width 631 height 17
click at [1168, 58] on span "Configure your task's name, description, and expected output." at bounding box center [1135, 53] width 631 height 17
click at [1235, 16] on icon "button" at bounding box center [1444, 21] width 14 height 14
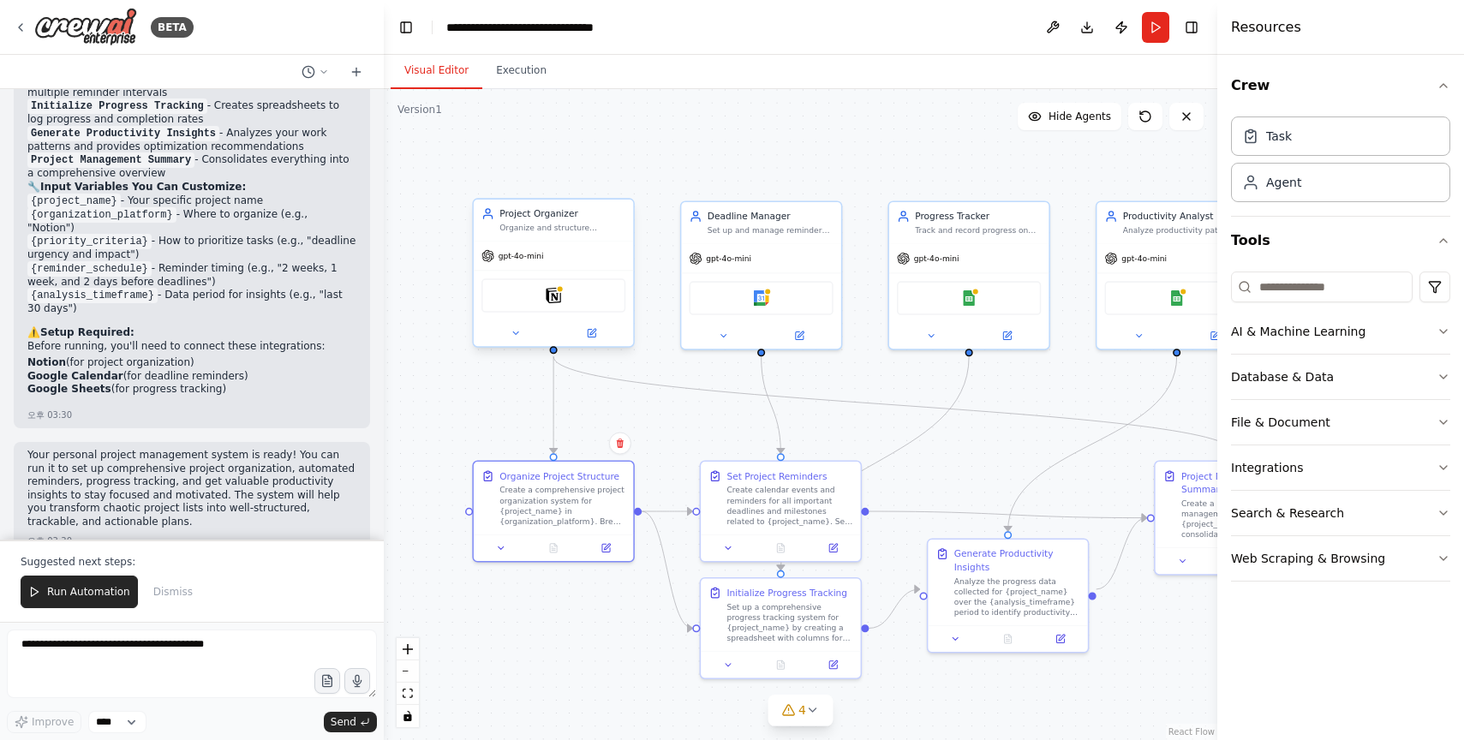
click at [593, 343] on div at bounding box center [553, 333] width 159 height 26
click at [593, 335] on icon at bounding box center [592, 333] width 8 height 8
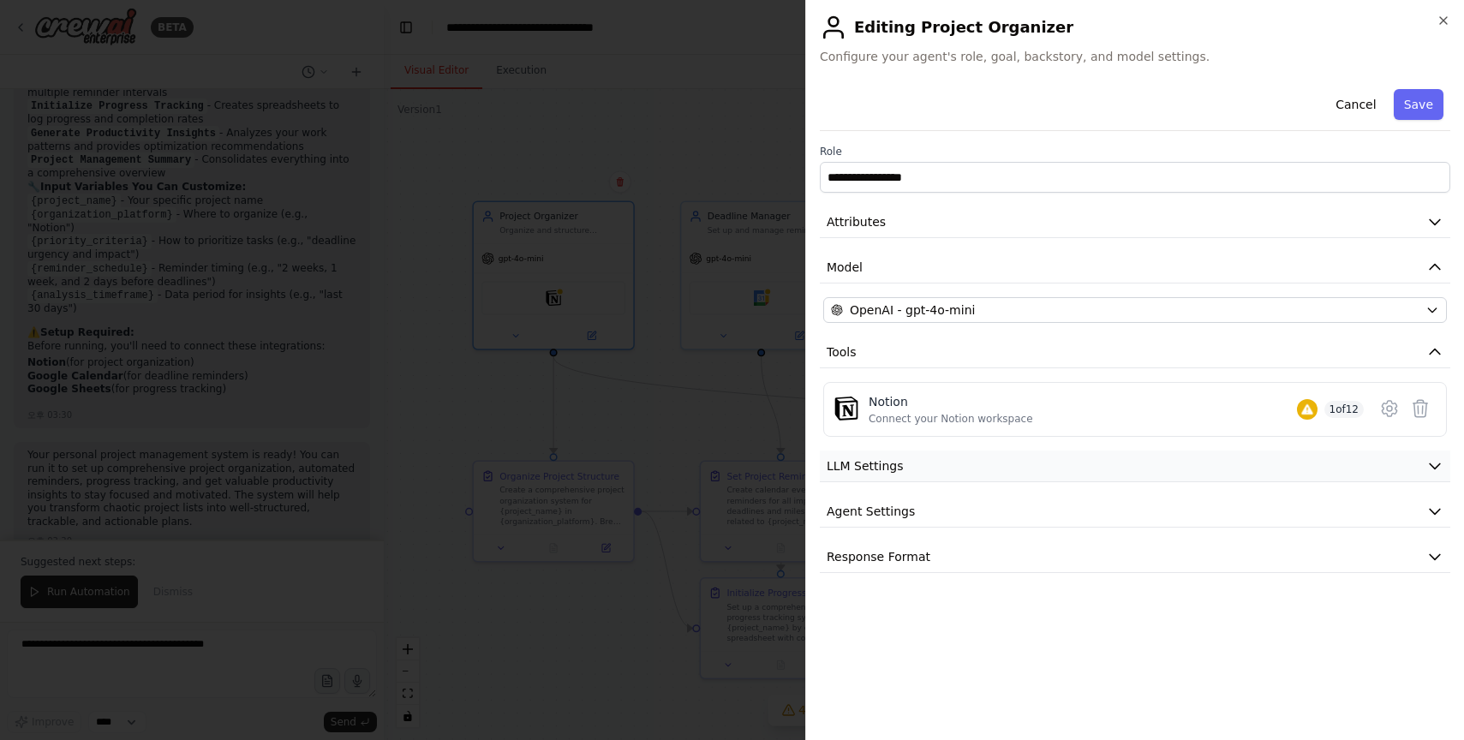
click at [1235, 464] on icon "button" at bounding box center [1435, 466] width 17 height 17
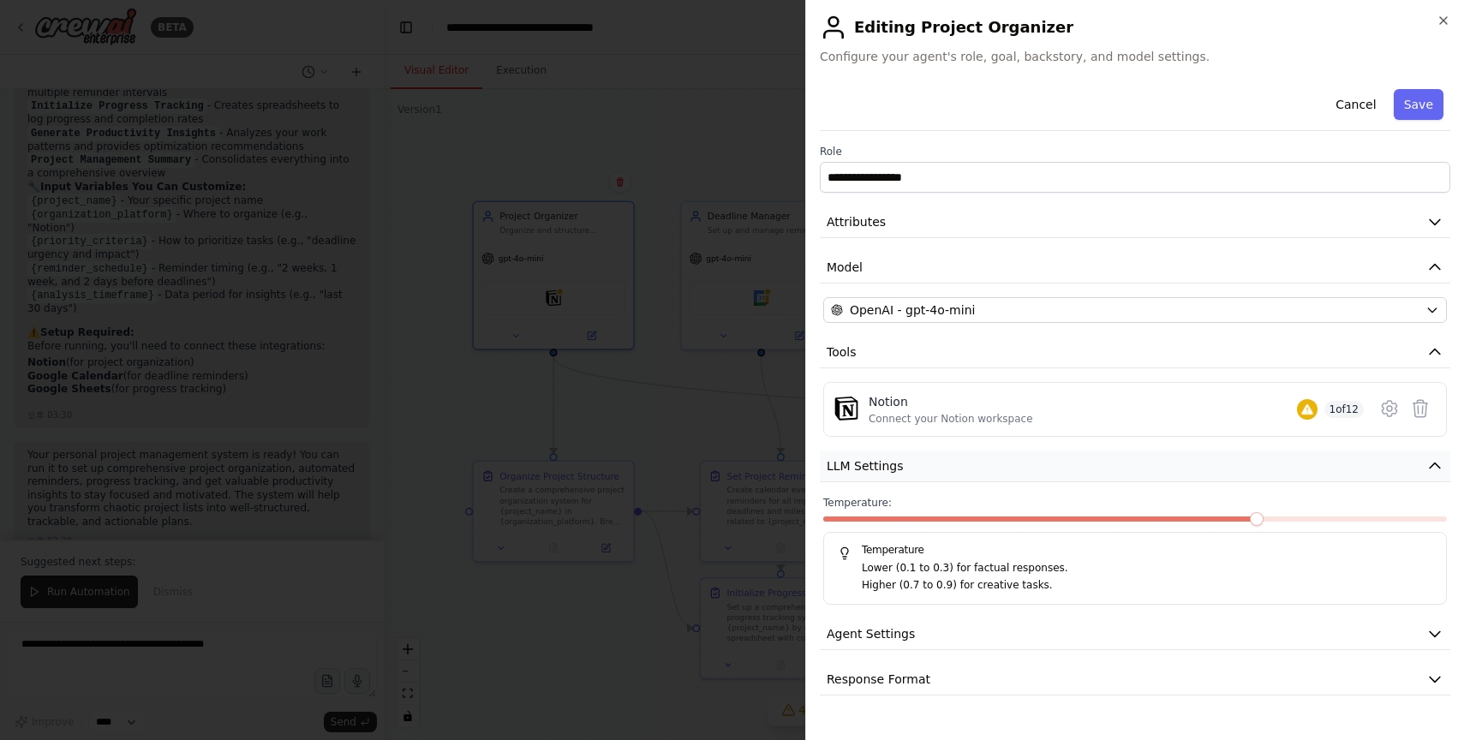
click at [1235, 467] on icon "button" at bounding box center [1435, 466] width 10 height 5
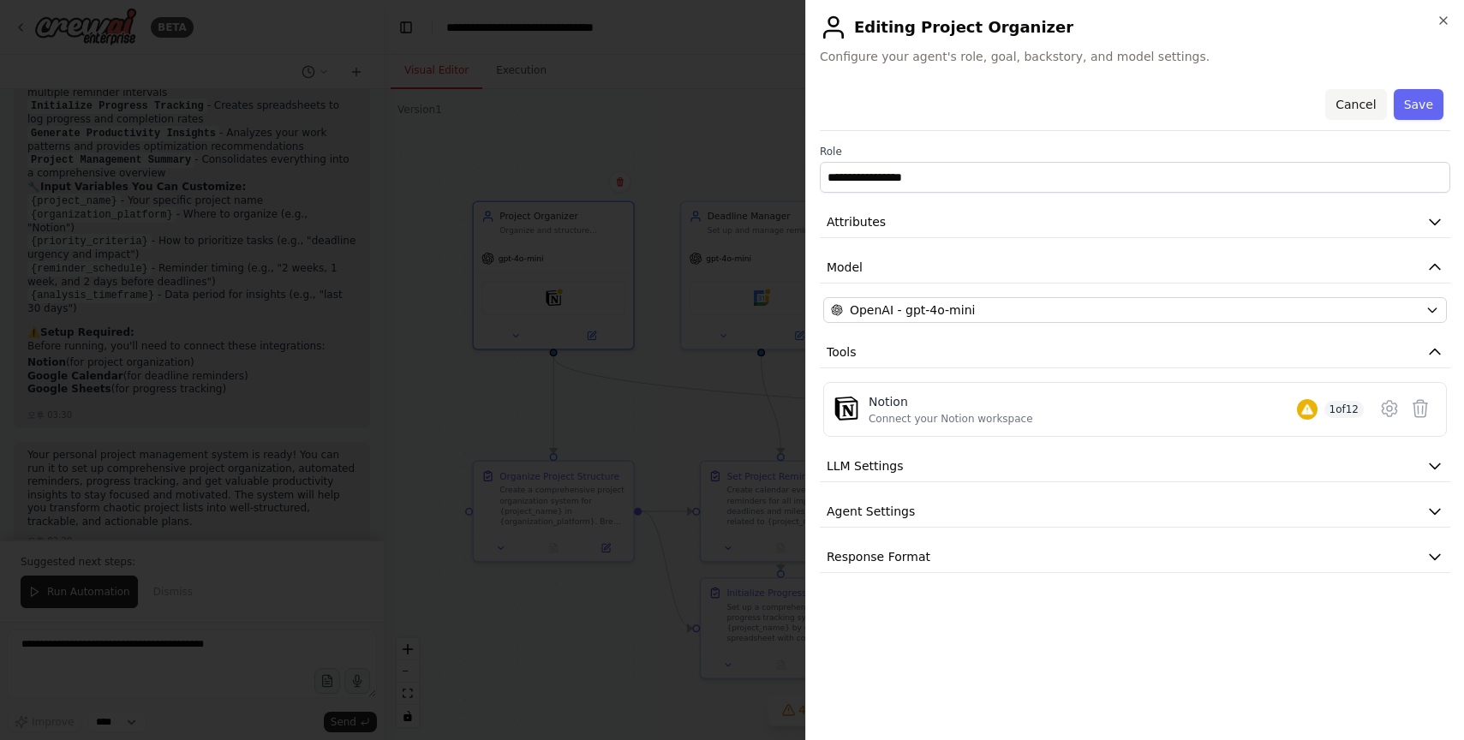
click at [1235, 107] on button "Cancel" at bounding box center [1356, 104] width 61 height 31
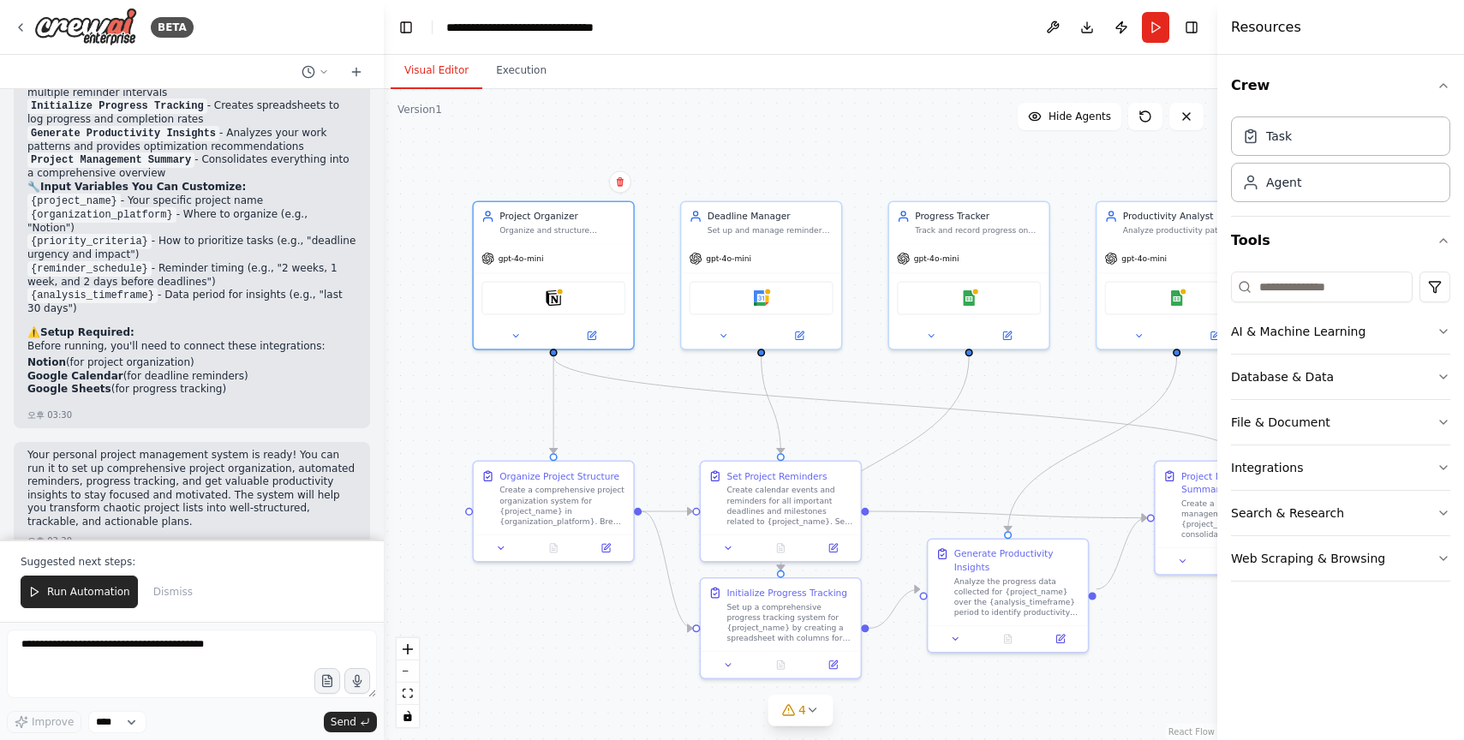
click at [804, 156] on div ".deletable-edge-delete-btn { width: 20px; height: 20px; border: 0px solid #ffff…" at bounding box center [801, 414] width 834 height 651
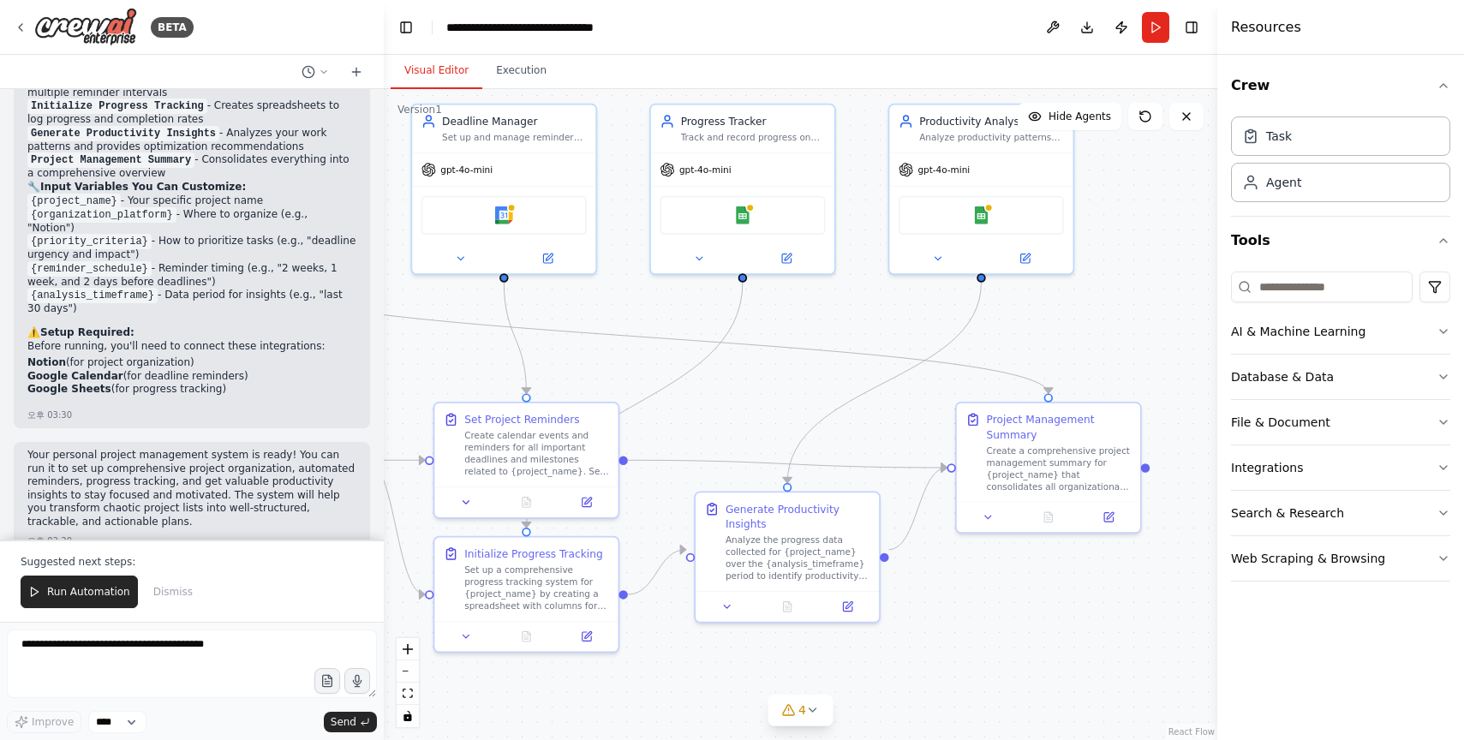
drag, startPoint x: 1179, startPoint y: 681, endPoint x: 952, endPoint y: 646, distance: 229.8
click at [952, 646] on div ".deletable-edge-delete-btn { width: 20px; height: 20px; border: 0px solid #ffff…" at bounding box center [801, 414] width 834 height 651
click at [1093, 602] on div ".deletable-edge-delete-btn { width: 20px; height: 20px; border: 0px solid #ffff…" at bounding box center [801, 414] width 834 height 651
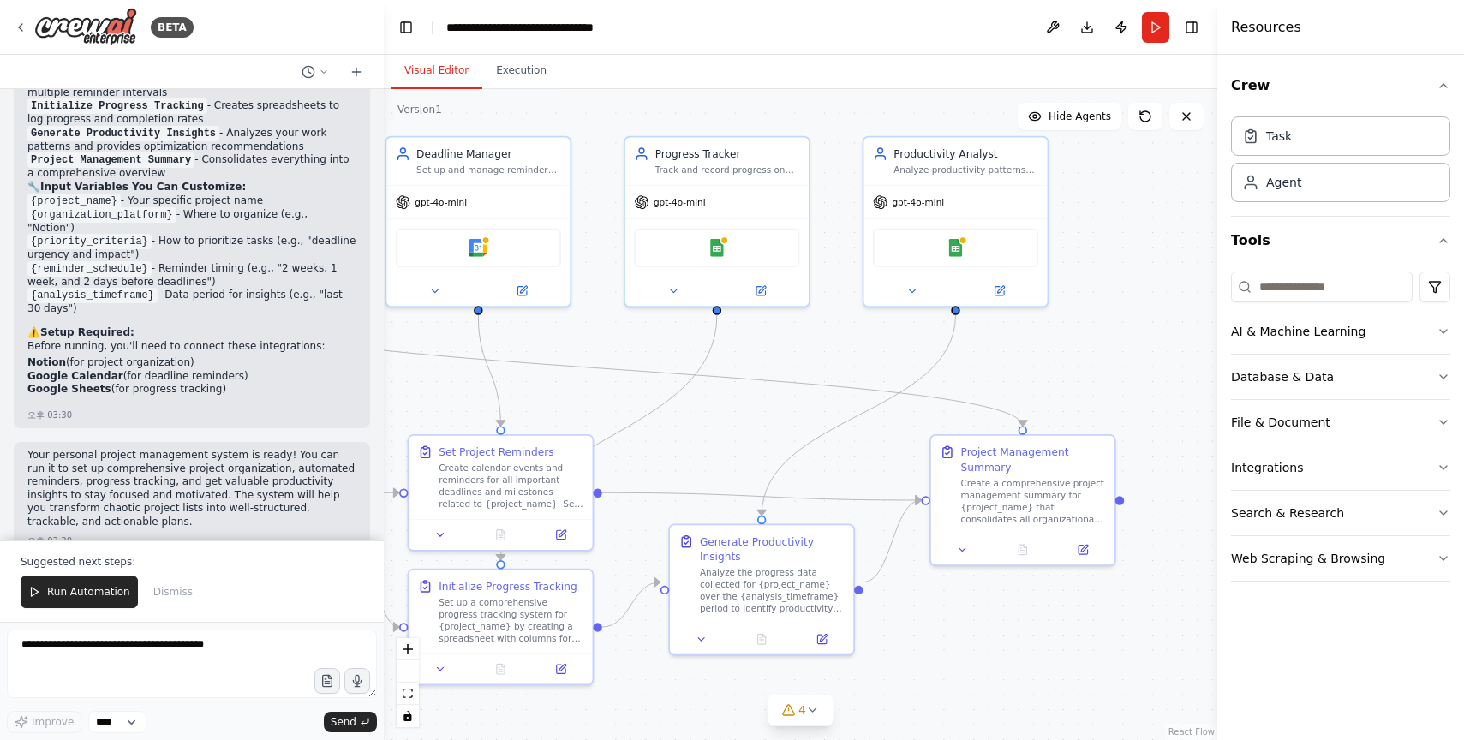
drag, startPoint x: 1073, startPoint y: 599, endPoint x: 1047, endPoint y: 631, distance: 41.5
click at [1047, 631] on div ".deletable-edge-delete-btn { width: 20px; height: 20px; border: 0px solid #ffff…" at bounding box center [801, 414] width 834 height 651
click at [151, 340] on p "Before running, you'll need to connect these integrations:" at bounding box center [191, 347] width 329 height 14
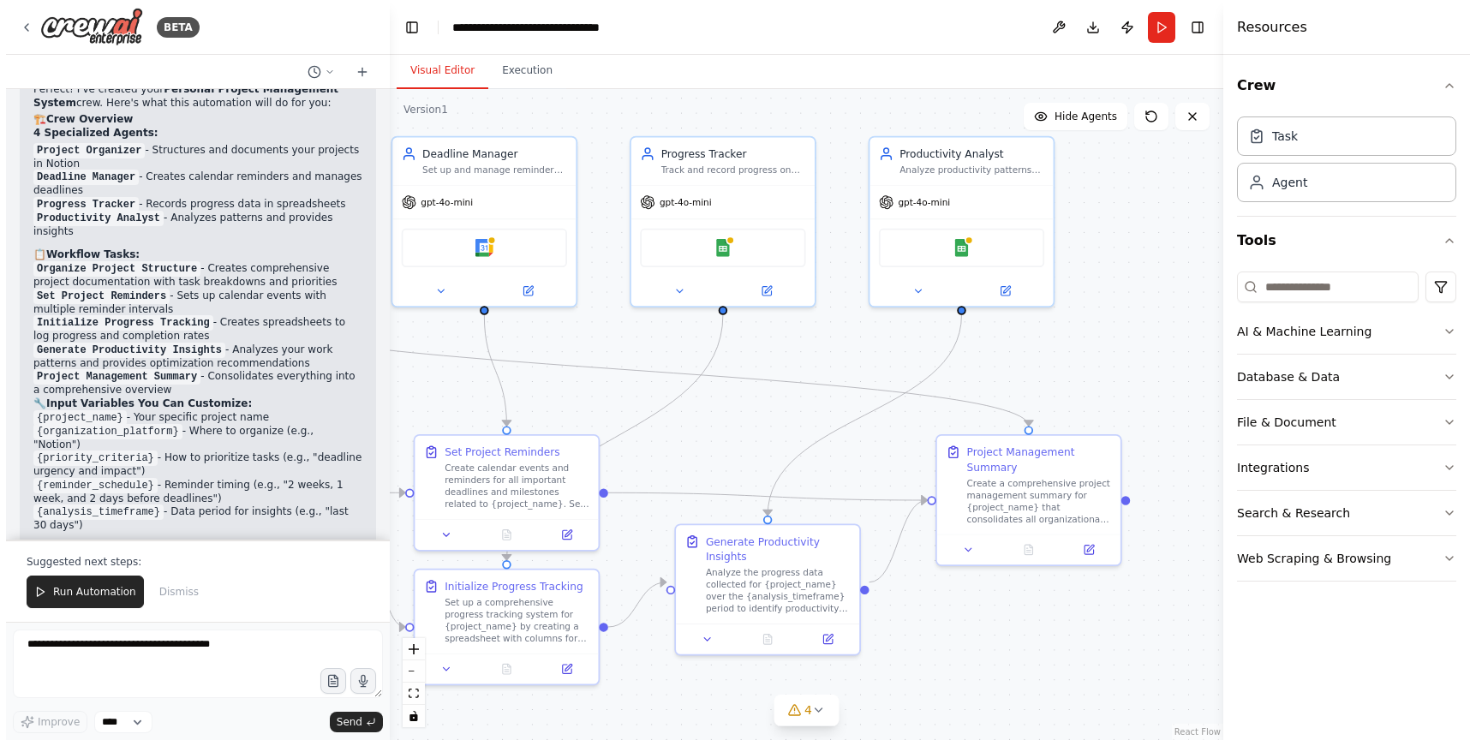
scroll to position [1588, 0]
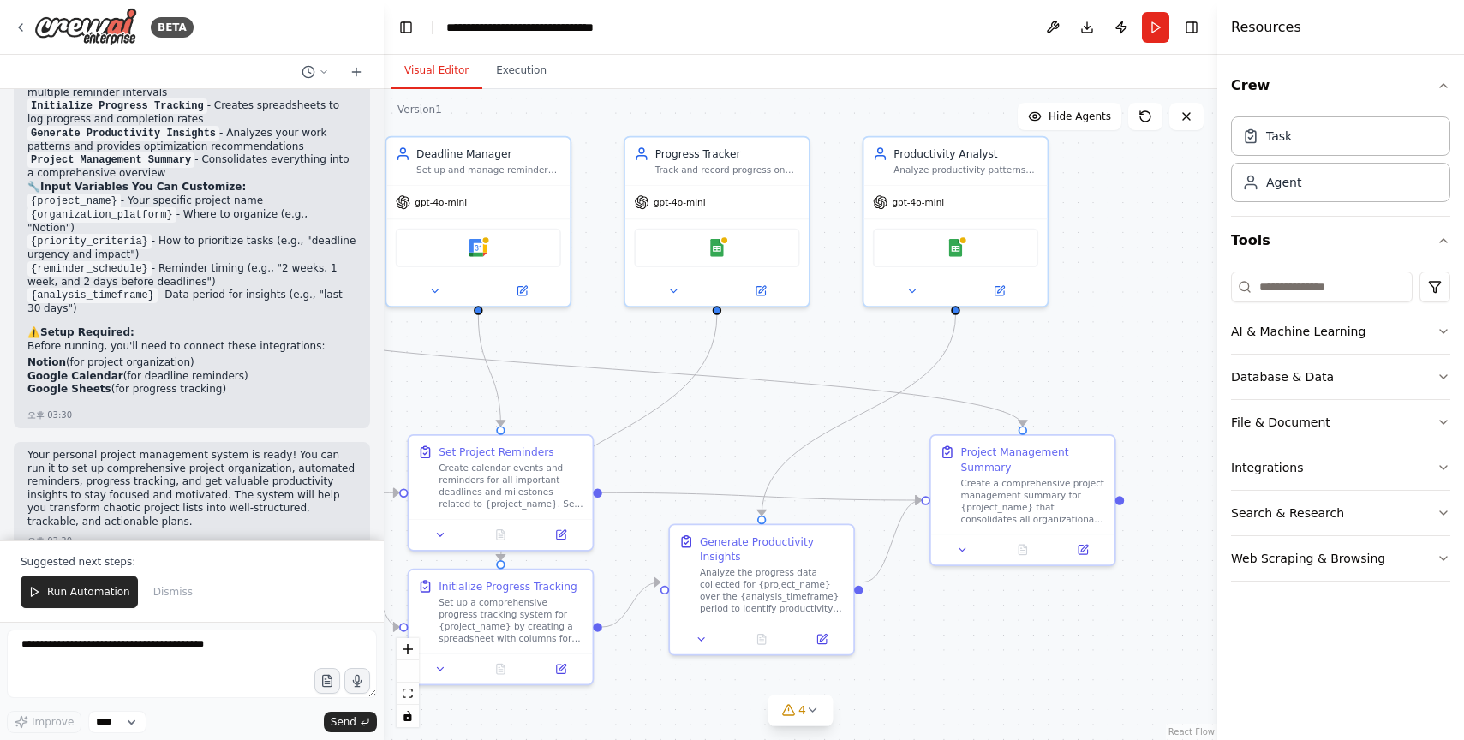
click at [1114, 213] on div ".deletable-edge-delete-btn { width: 20px; height: 20px; border: 0px solid #ffff…" at bounding box center [801, 414] width 834 height 651
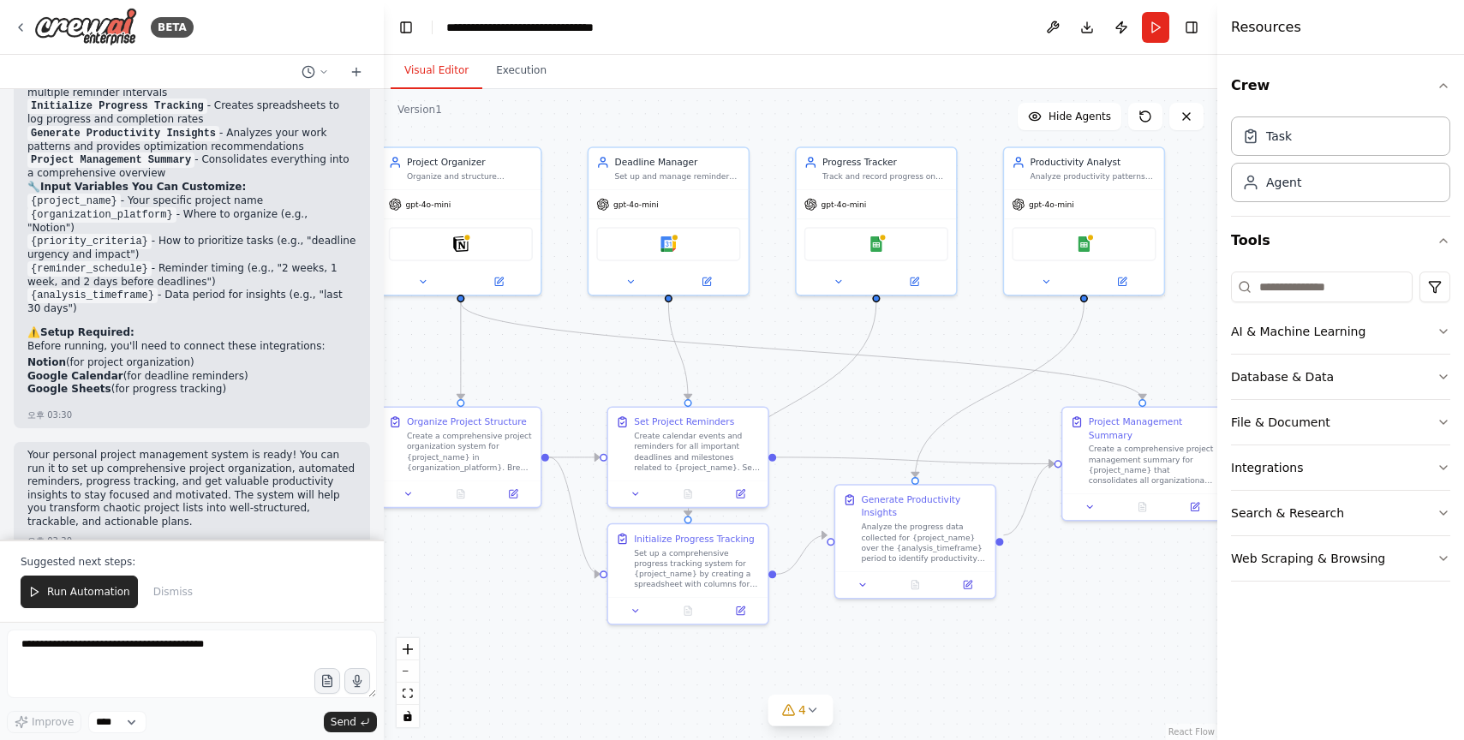
drag, startPoint x: 871, startPoint y: 416, endPoint x: 927, endPoint y: 412, distance: 56.7
click at [925, 412] on div ".deletable-edge-delete-btn { width: 20px; height: 20px; border: 0px solid #ffff…" at bounding box center [801, 414] width 834 height 651
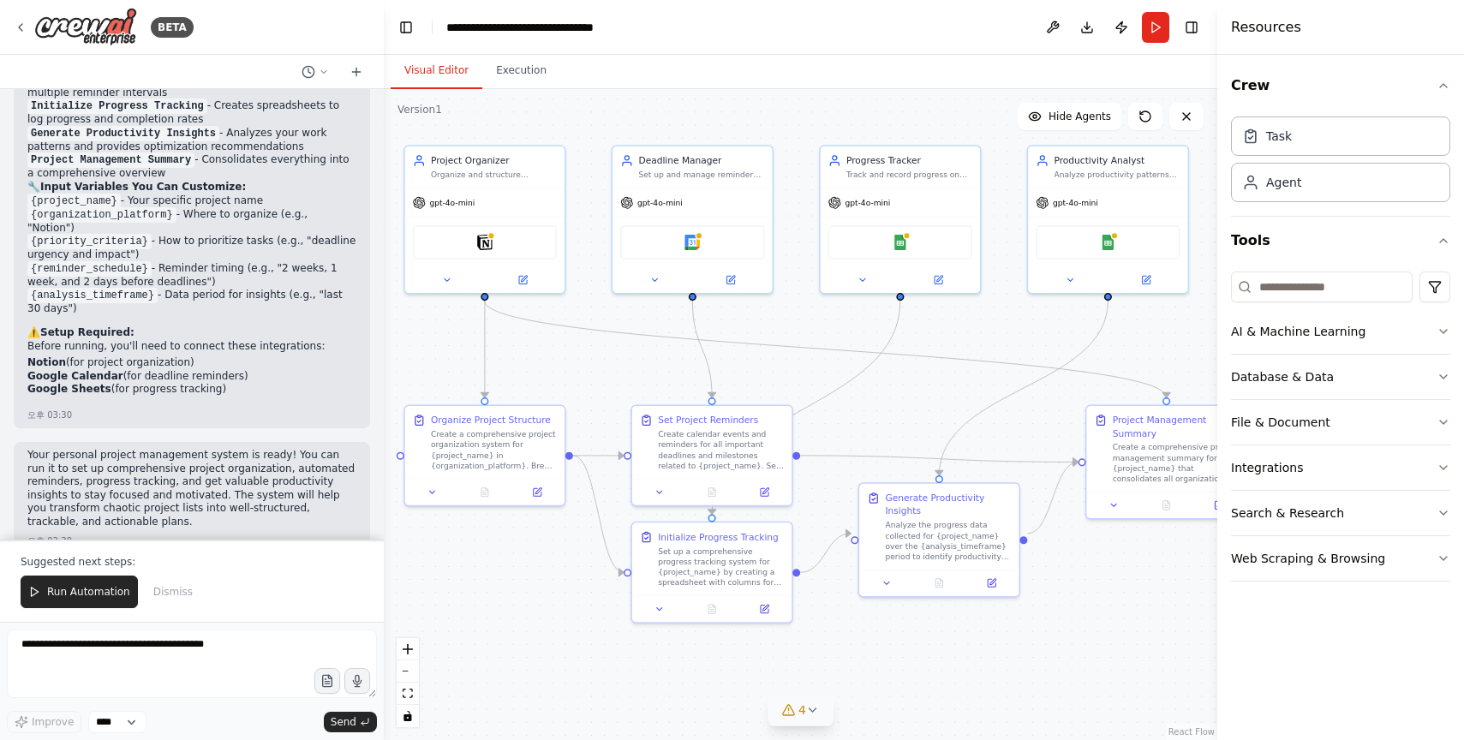
click at [806, 716] on icon at bounding box center [813, 710] width 14 height 14
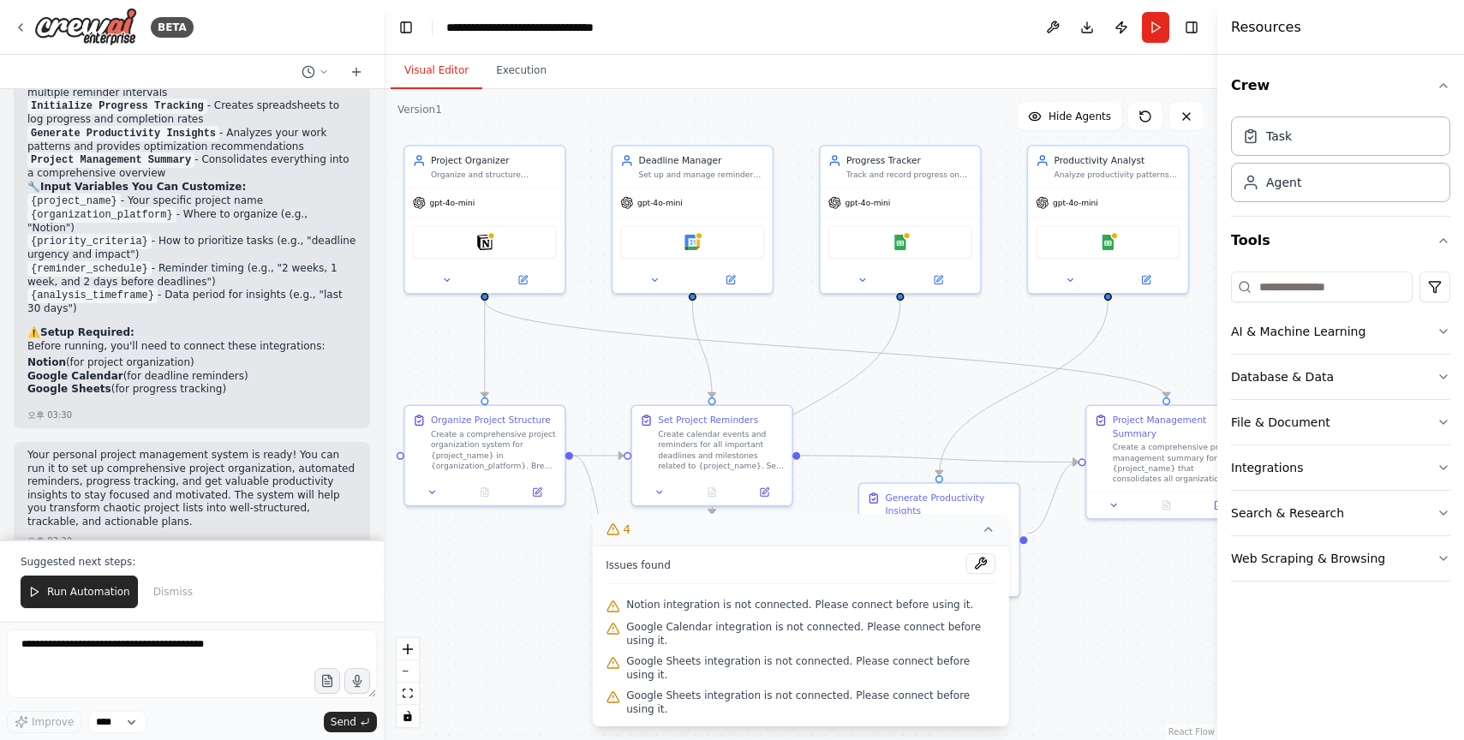
click at [1059, 609] on div ".deletable-edge-delete-btn { width: 20px; height: 20px; border: 0px solid #ffff…" at bounding box center [801, 414] width 834 height 651
click at [544, 586] on div ".deletable-edge-delete-btn { width: 20px; height: 20px; border: 0px solid #ffff…" at bounding box center [801, 414] width 834 height 651
click at [985, 536] on icon at bounding box center [989, 530] width 14 height 14
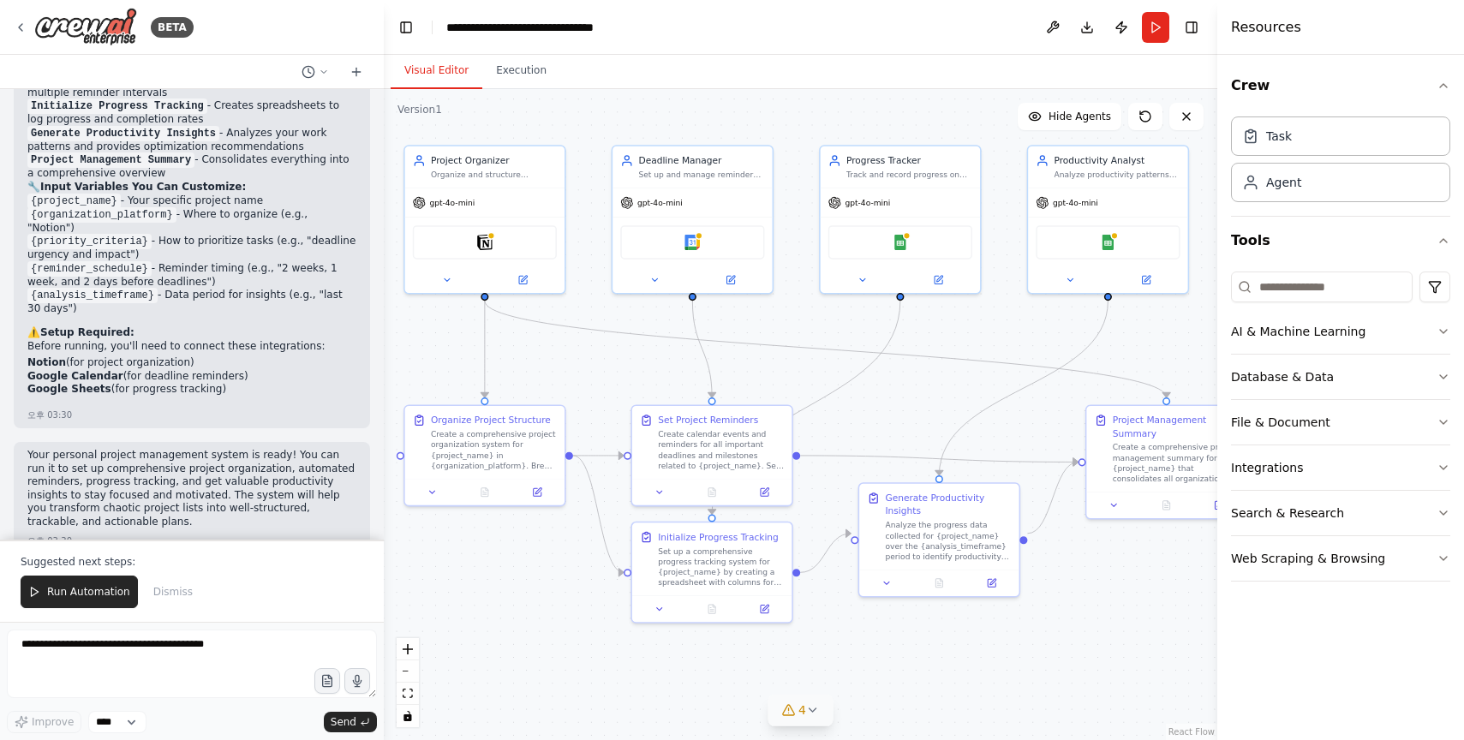
click at [1121, 614] on div ".deletable-edge-delete-btn { width: 20px; height: 20px; border: 0px solid #ffff…" at bounding box center [801, 414] width 834 height 651
click at [668, 123] on div ".deletable-edge-delete-btn { width: 20px; height: 20px; border: 0px solid #ffff…" at bounding box center [801, 414] width 834 height 651
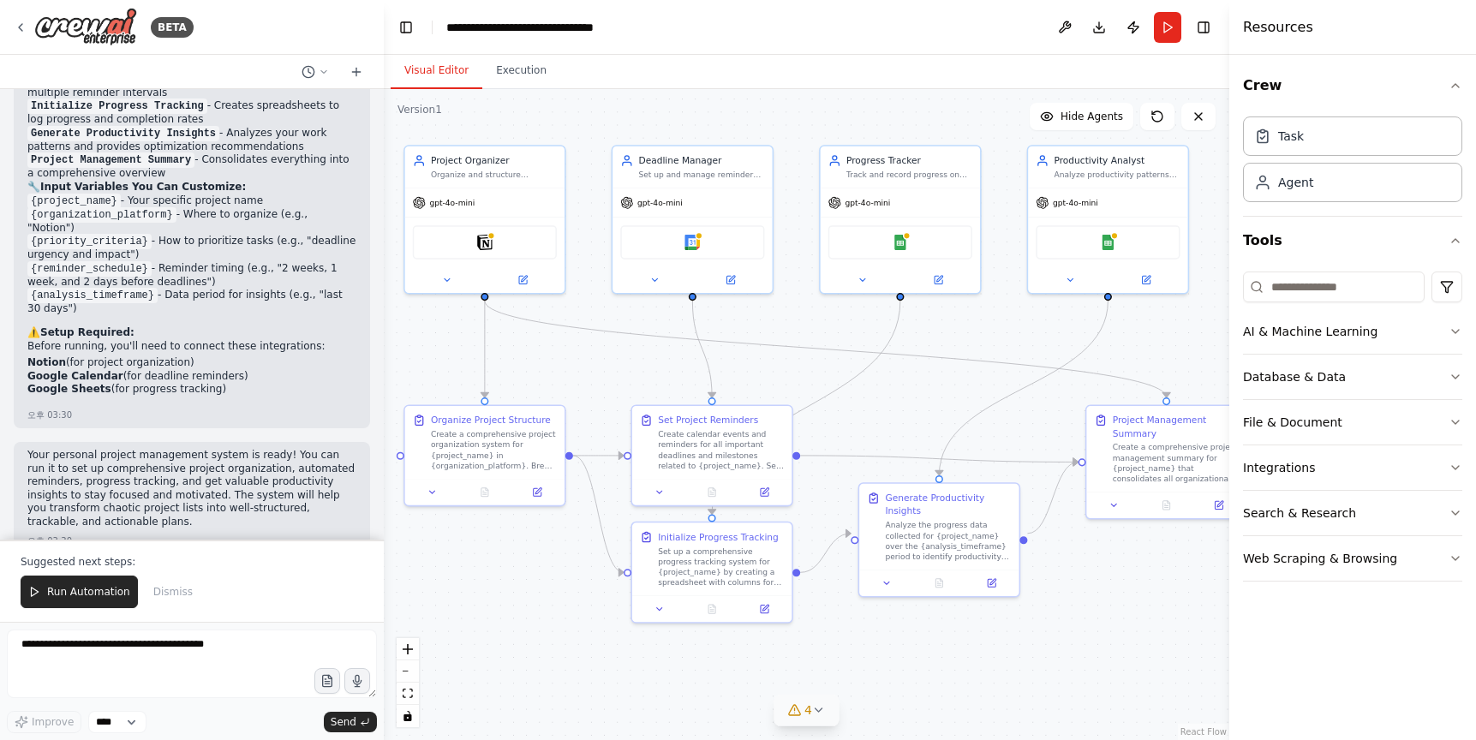
click at [901, 68] on div "Visual Editor Execution" at bounding box center [807, 72] width 846 height 34
click at [1036, 680] on div ".deletable-edge-delete-btn { width: 20px; height: 20px; border: 0px solid #ffff…" at bounding box center [807, 414] width 846 height 651
